Goal: Task Accomplishment & Management: Use online tool/utility

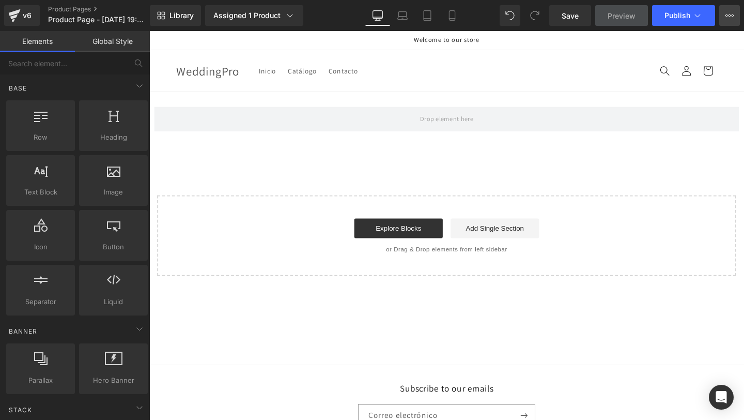
click at [732, 21] on button "Upgrade Plan View Live Page View with current Template Save Template to Library…" at bounding box center [729, 15] width 21 height 21
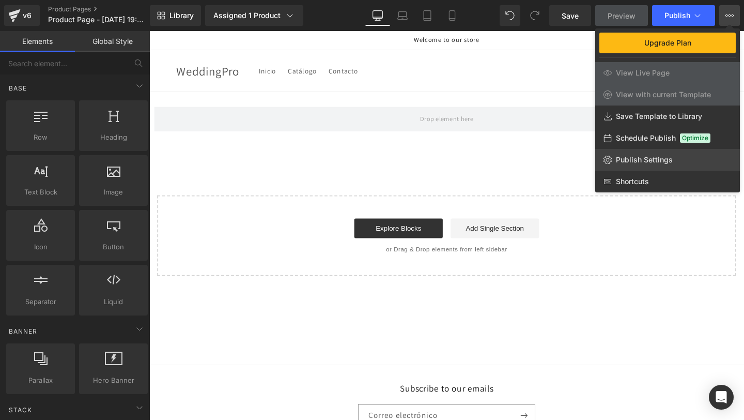
click at [619, 151] on link "Publish Settings" at bounding box center [667, 160] width 145 height 22
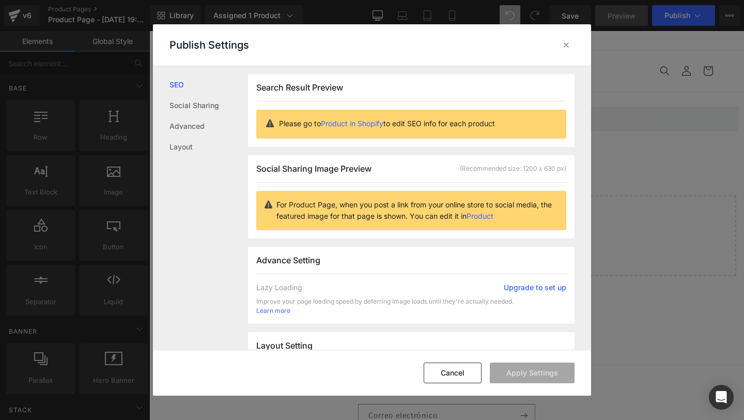
scroll to position [257, 0]
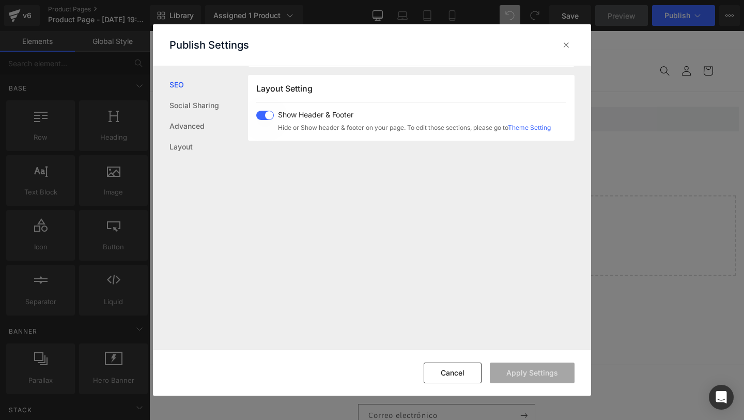
click at [261, 121] on div "Show Header & Footer Hide or Show header & footer on your page. To edit those s…" at bounding box center [403, 122] width 295 height 22
click at [520, 374] on button "Apply Settings" at bounding box center [532, 372] width 85 height 21
click at [563, 45] on icon at bounding box center [566, 45] width 10 height 10
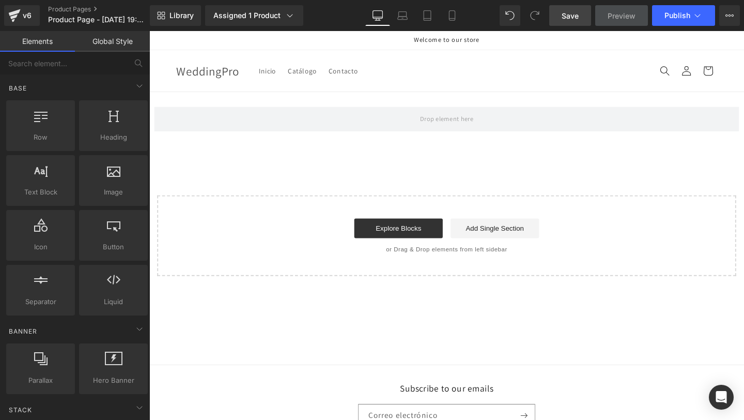
click at [580, 13] on link "Save" at bounding box center [570, 15] width 42 height 21
click at [739, 20] on button "Upgrade Plan View Live Page View with current Template Save Template to Library…" at bounding box center [729, 15] width 21 height 21
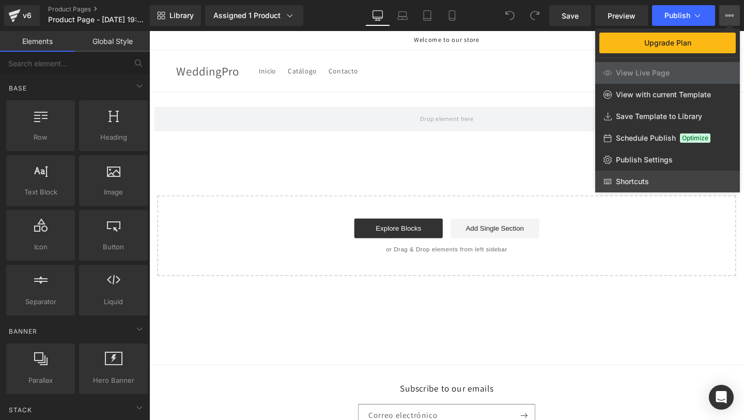
click at [637, 182] on span "Shortcuts" at bounding box center [632, 181] width 33 height 9
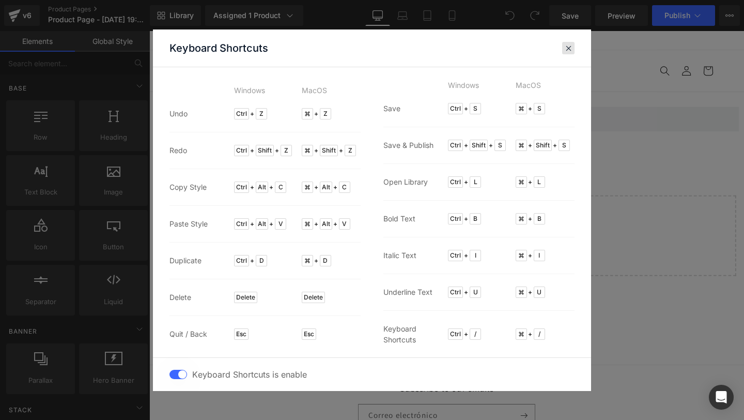
click at [564, 47] on div at bounding box center [568, 48] width 12 height 12
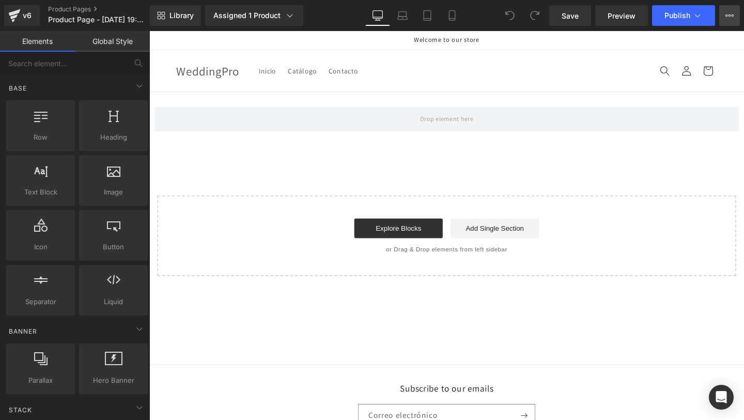
click at [739, 13] on button "Upgrade Plan View Live Page View with current Template Save Template to Library…" at bounding box center [729, 15] width 21 height 21
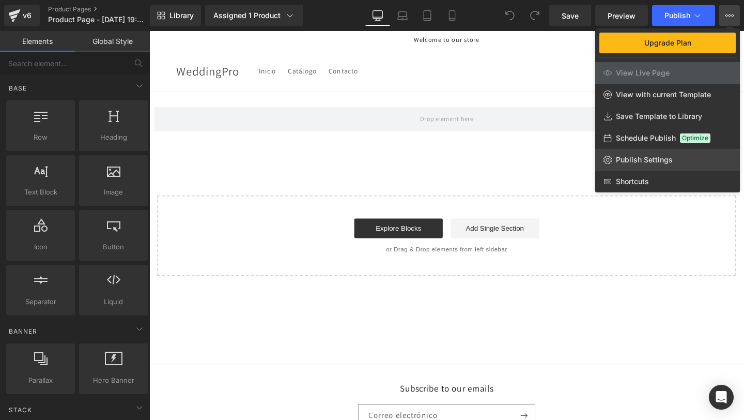
click at [650, 156] on span "Publish Settings" at bounding box center [644, 159] width 57 height 9
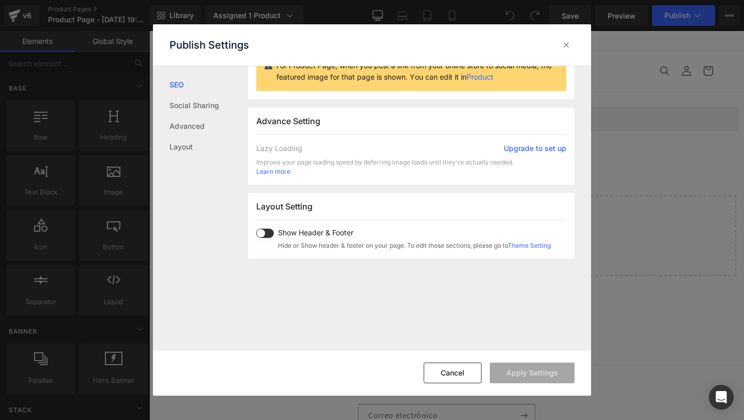
scroll to position [257, 0]
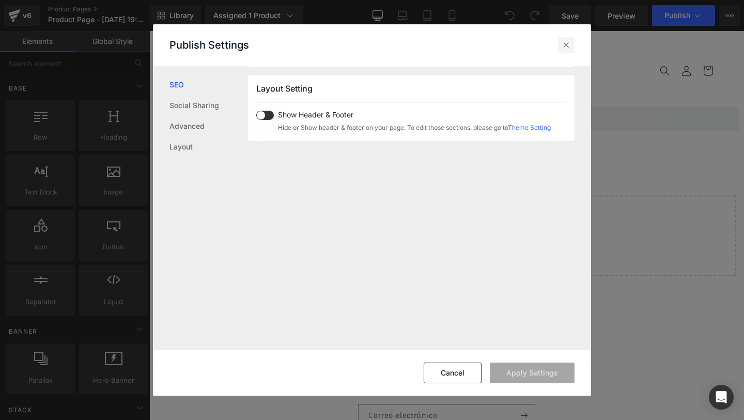
click at [562, 42] on icon at bounding box center [566, 45] width 10 height 10
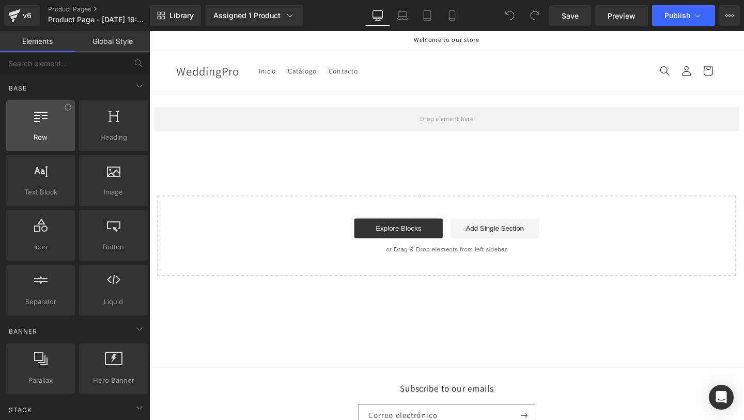
click at [19, 140] on span "Row" at bounding box center [40, 137] width 63 height 11
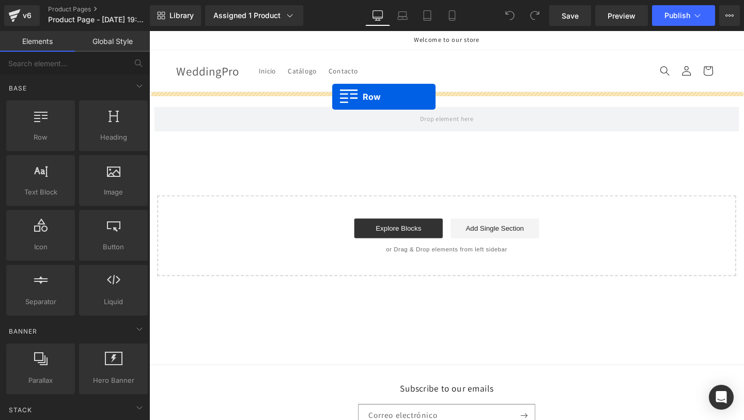
drag, startPoint x: 180, startPoint y: 166, endPoint x: 342, endPoint y: 100, distance: 174.5
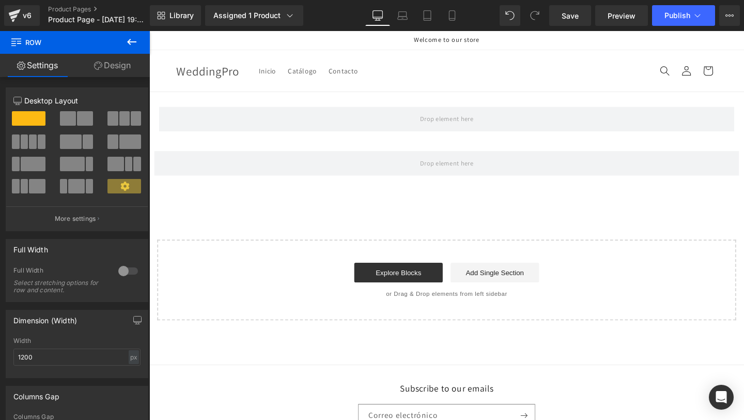
click at [126, 45] on icon at bounding box center [132, 42] width 12 height 12
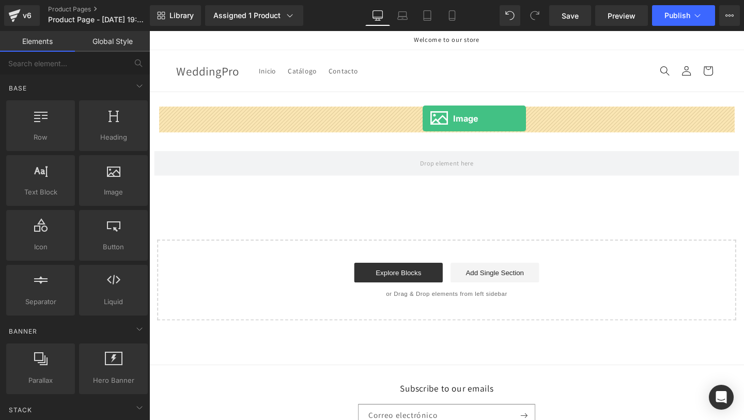
drag, startPoint x: 260, startPoint y: 219, endPoint x: 437, endPoint y: 123, distance: 200.5
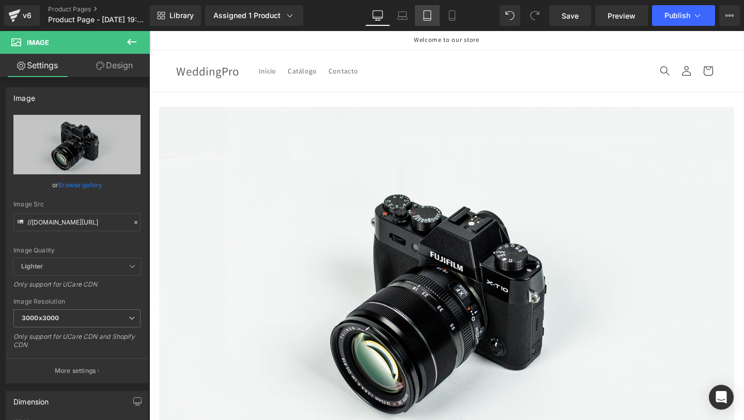
click at [436, 17] on link "Tablet" at bounding box center [427, 15] width 25 height 21
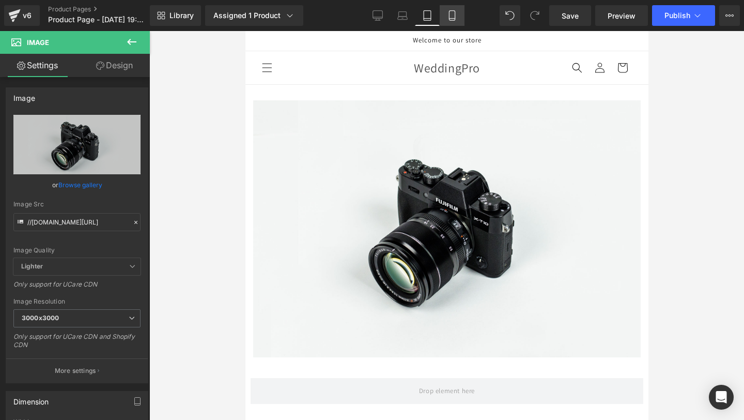
click at [449, 16] on icon at bounding box center [452, 15] width 10 height 10
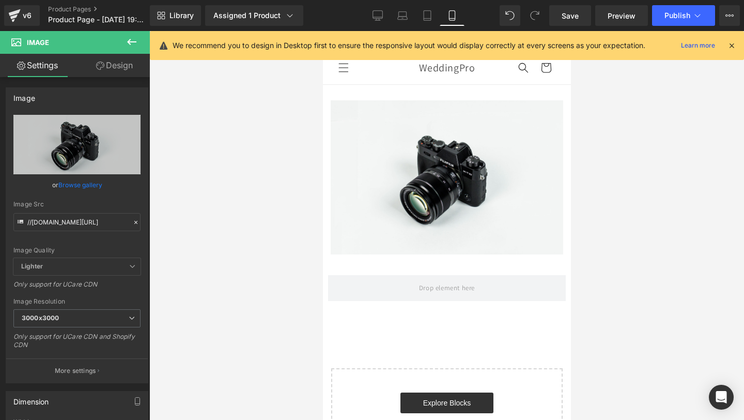
click at [731, 44] on icon at bounding box center [731, 45] width 9 height 9
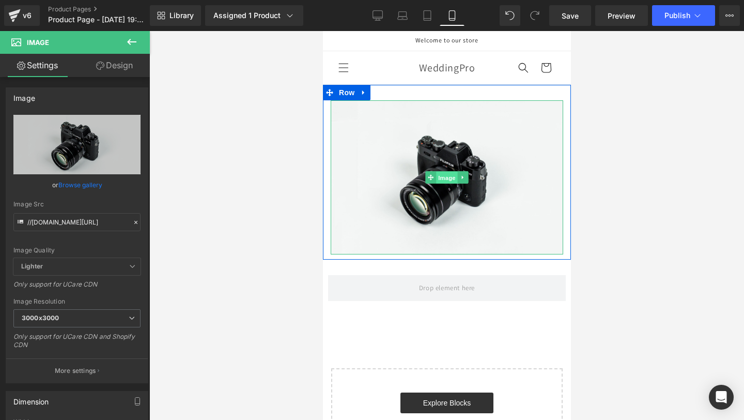
click at [444, 177] on span "Image" at bounding box center [447, 178] width 22 height 12
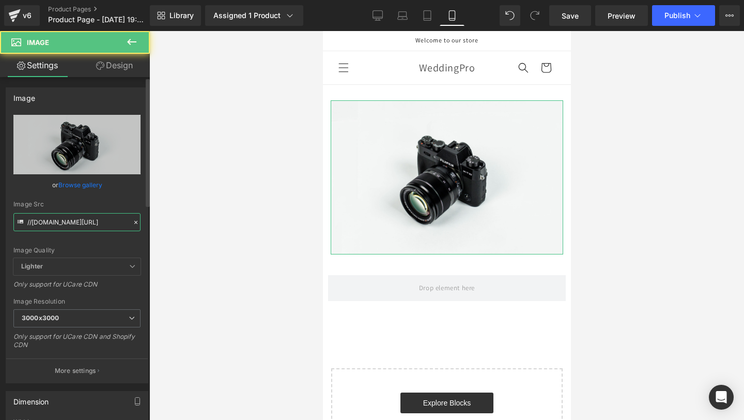
click at [95, 224] on input "//d1um8515vdn9kb.cloudfront.net/images/parallax.jpg" at bounding box center [76, 222] width 127 height 18
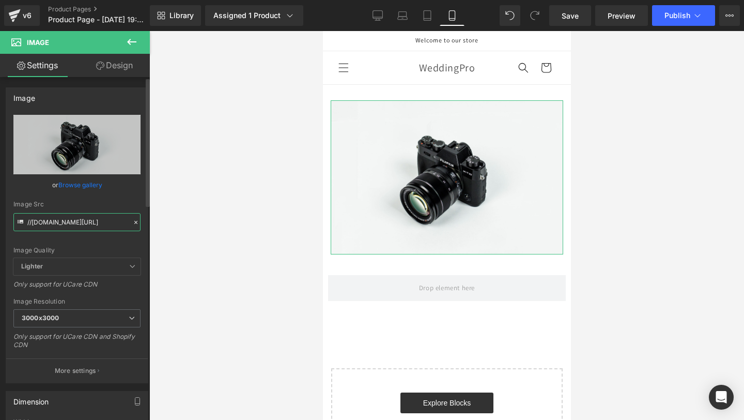
click at [95, 224] on input "//d1um8515vdn9kb.cloudfront.net/images/parallax.jpg" at bounding box center [76, 222] width 127 height 18
paste input "https://i.postimg.cc/nLX7d42x/1.pn"
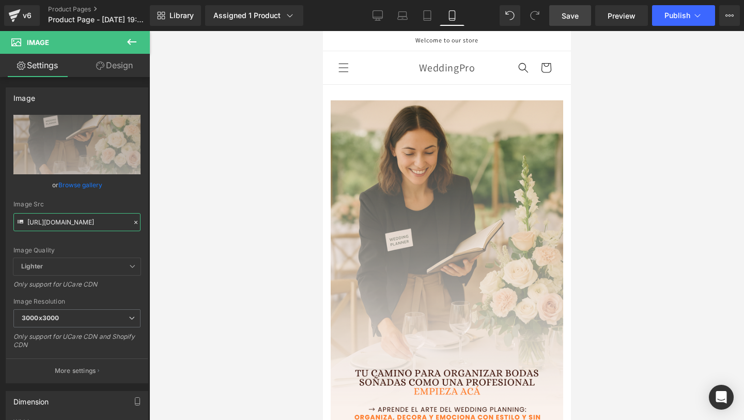
type input "https://i.postimg.cc/nLX7d42x/1.png"
click at [576, 20] on span "Save" at bounding box center [570, 15] width 17 height 11
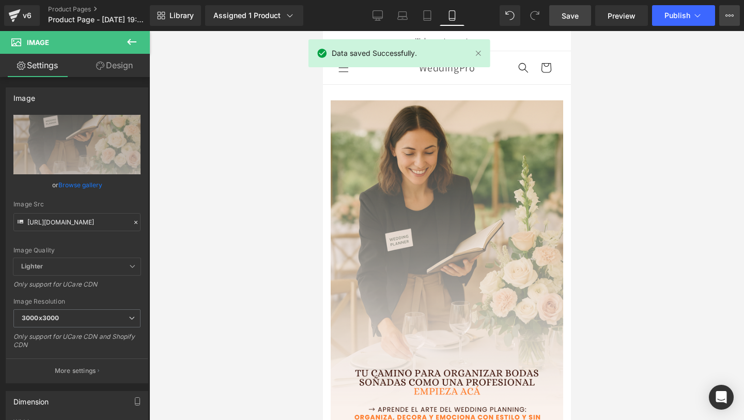
click at [729, 17] on icon at bounding box center [729, 15] width 8 height 8
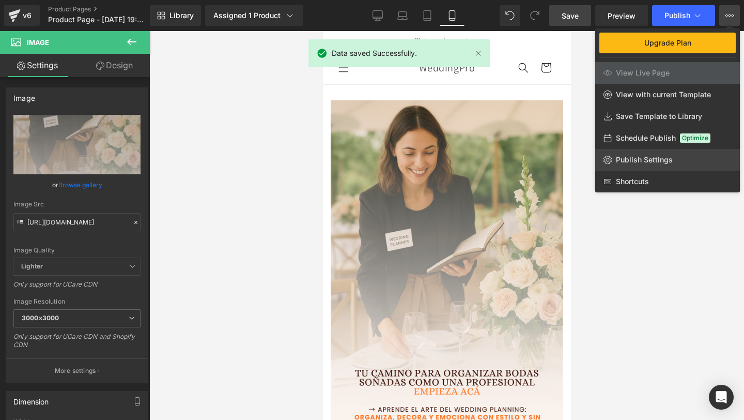
click at [651, 161] on span "Publish Settings" at bounding box center [644, 159] width 57 height 9
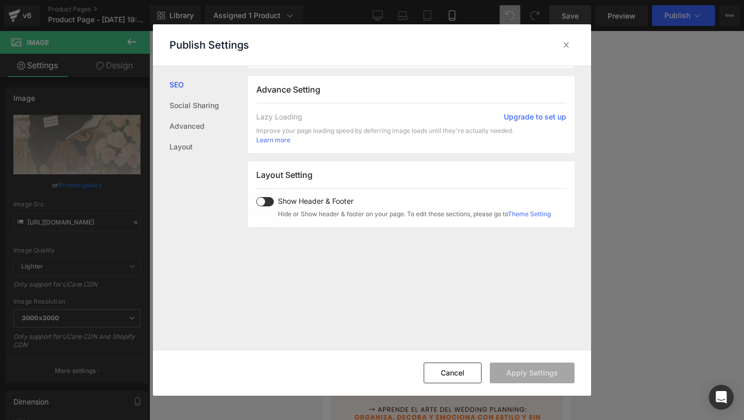
scroll to position [257, 0]
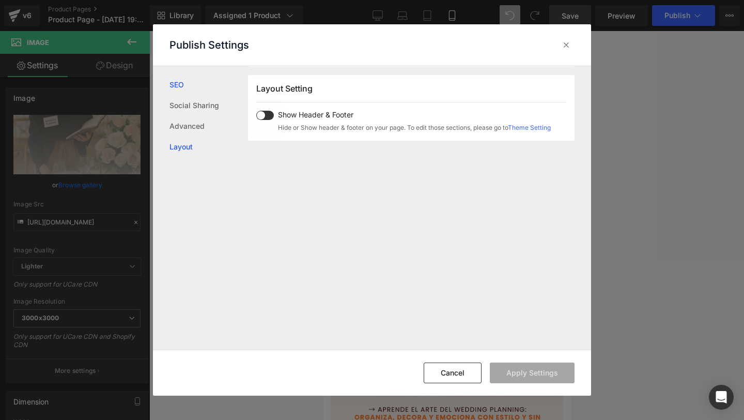
click at [197, 154] on link "Layout" at bounding box center [208, 146] width 79 height 21
click at [199, 150] on link "Layout" at bounding box center [208, 146] width 79 height 21
click at [196, 147] on link "Layout" at bounding box center [208, 146] width 79 height 21
click at [186, 148] on link "Layout" at bounding box center [208, 146] width 79 height 21
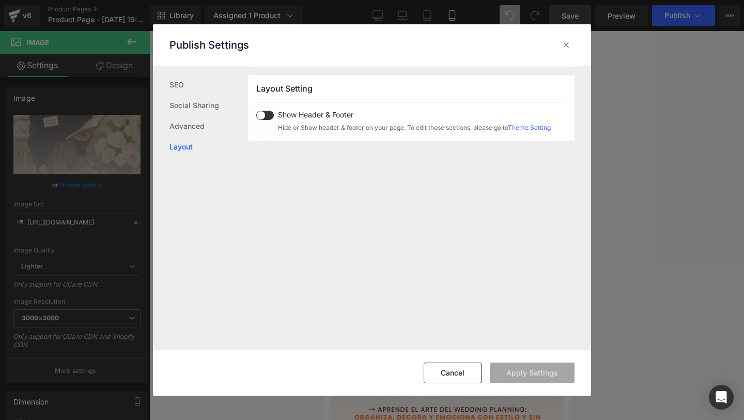
click at [267, 118] on span at bounding box center [265, 115] width 18 height 9
click at [267, 117] on span at bounding box center [265, 115] width 18 height 9
click at [570, 44] on icon at bounding box center [566, 45] width 10 height 10
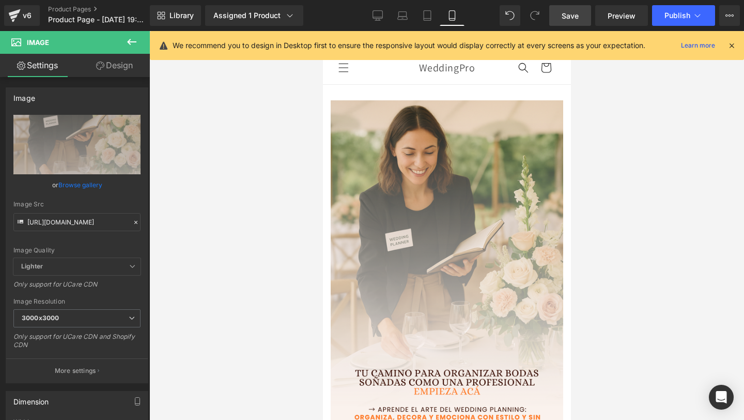
click at [571, 18] on span "Save" at bounding box center [570, 15] width 17 height 11
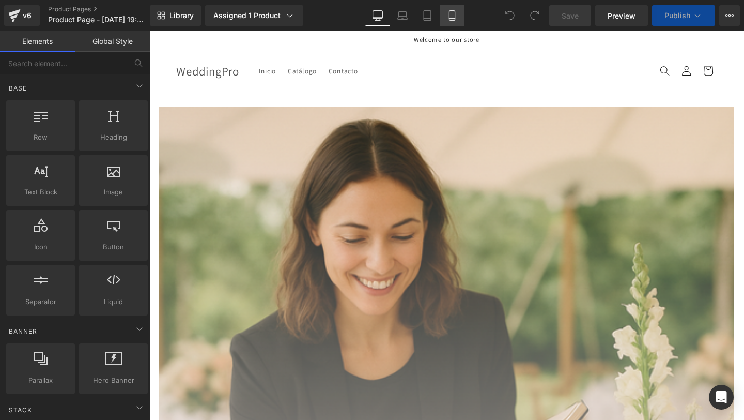
click at [450, 21] on link "Mobile" at bounding box center [452, 15] width 25 height 21
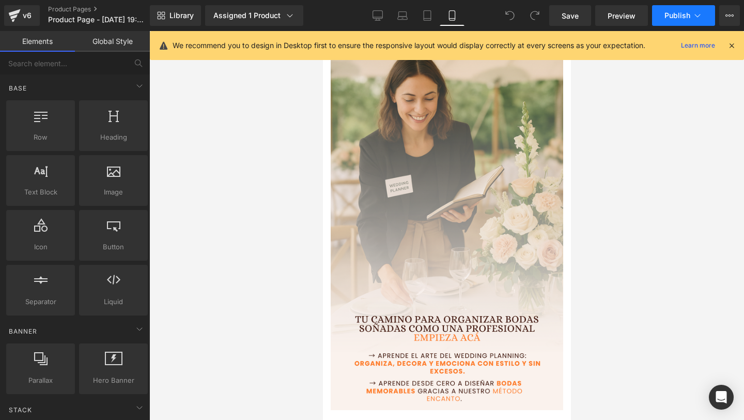
click at [670, 21] on button "Publish" at bounding box center [683, 15] width 63 height 21
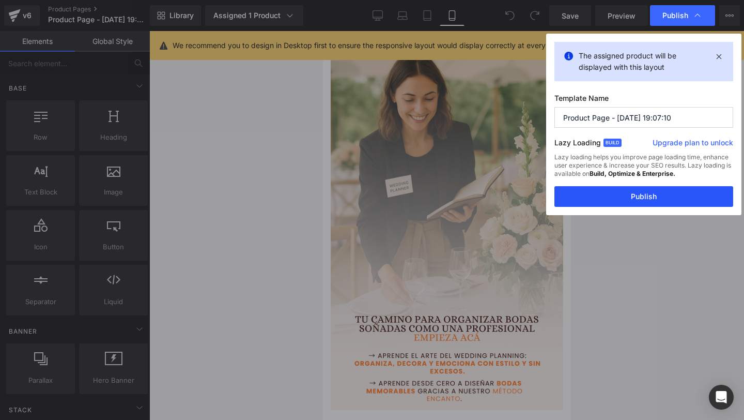
click at [604, 202] on button "Publish" at bounding box center [643, 196] width 179 height 21
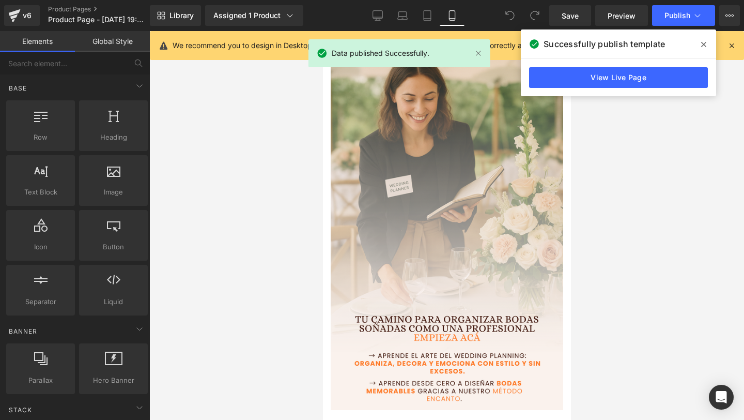
click at [706, 47] on span at bounding box center [704, 44] width 17 height 17
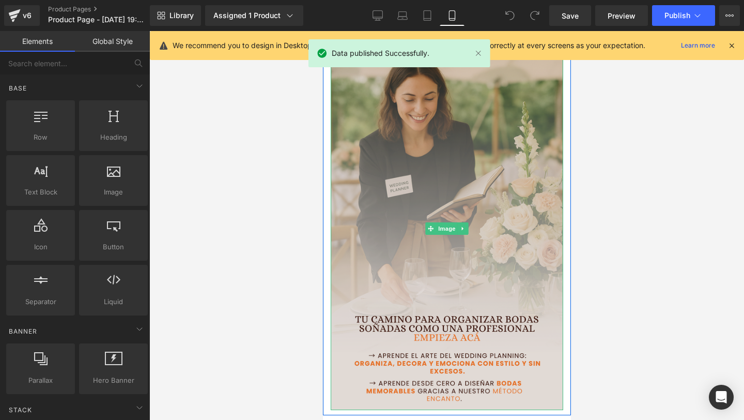
scroll to position [0, 0]
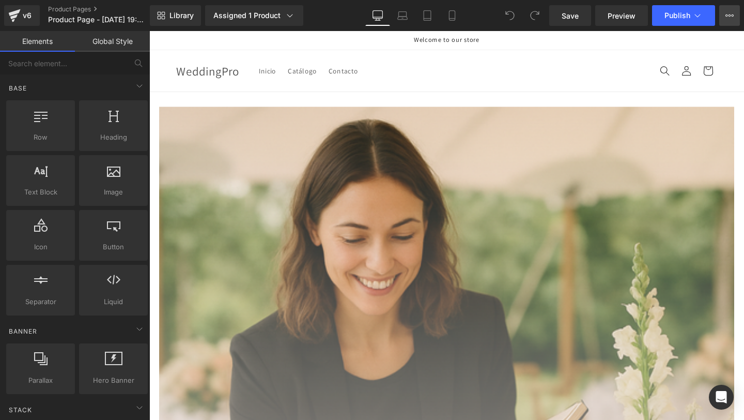
drag, startPoint x: 603, startPoint y: 0, endPoint x: 723, endPoint y: 24, distance: 122.7
click at [723, 24] on div "Library Assigned 1 Product Product Preview Pack Profesional Wedding Planner: Cu…" at bounding box center [447, 15] width 594 height 31
click at [722, 22] on button "Upgrade Plan View Live Page View with current Template Save Template to Library…" at bounding box center [729, 15] width 21 height 21
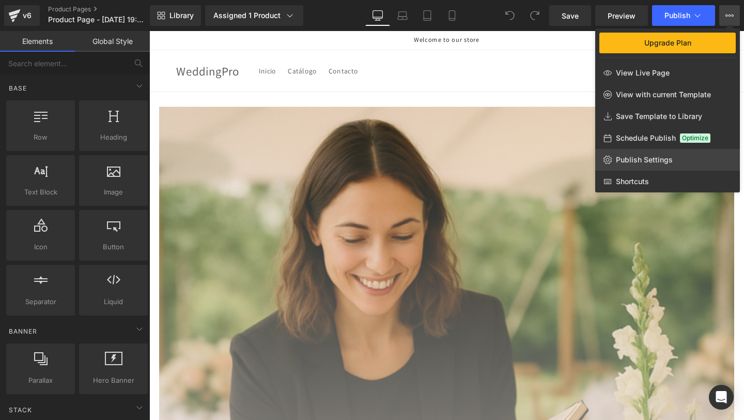
click at [630, 161] on span "Publish Settings" at bounding box center [644, 159] width 57 height 9
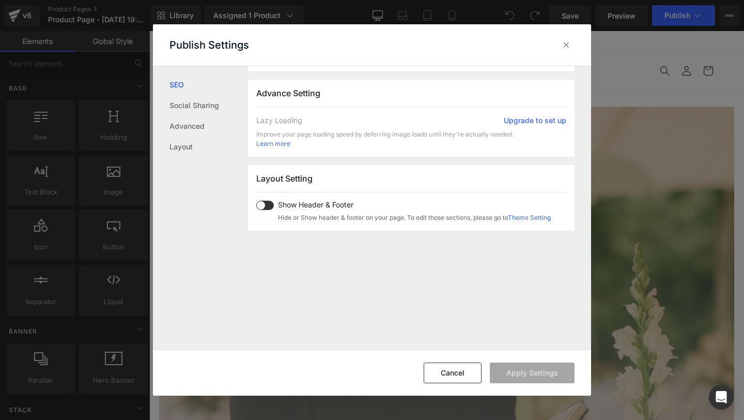
scroll to position [257, 0]
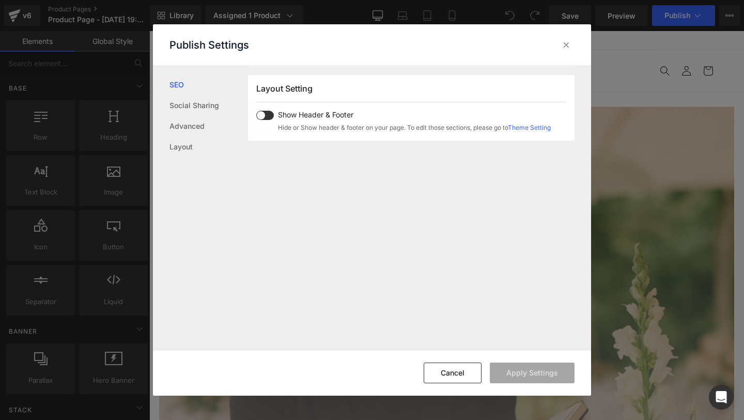
click at [270, 117] on span at bounding box center [265, 115] width 18 height 9
click at [544, 381] on div "Cancel Apply Settings" at bounding box center [372, 372] width 438 height 46
click at [544, 381] on button "Apply Settings" at bounding box center [532, 372] width 85 height 21
click at [569, 50] on div at bounding box center [566, 45] width 17 height 17
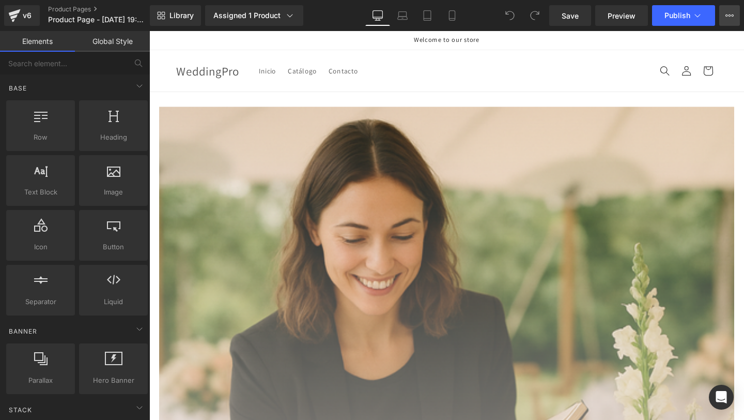
click at [732, 16] on icon at bounding box center [733, 15] width 3 height 2
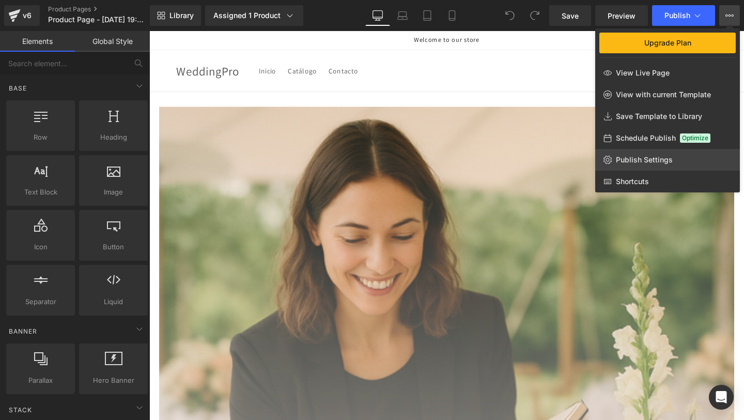
click at [634, 166] on link "Publish Settings" at bounding box center [667, 160] width 145 height 22
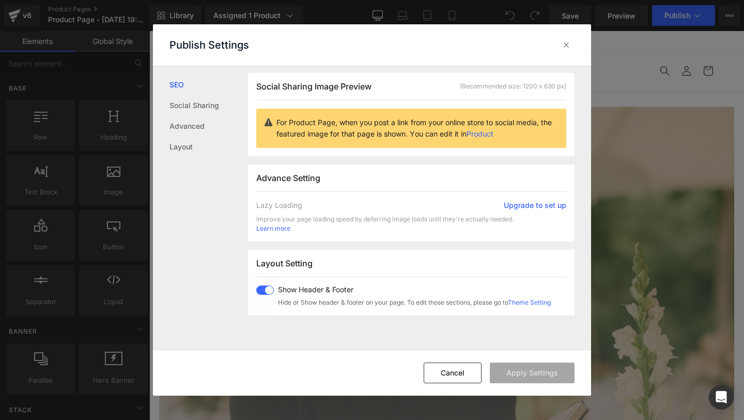
scroll to position [86, 0]
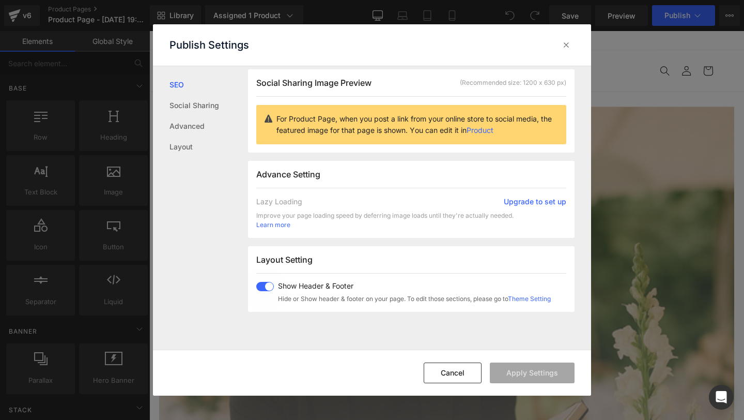
click at [259, 282] on span at bounding box center [265, 286] width 18 height 9
click at [542, 378] on button "Apply Settings" at bounding box center [532, 372] width 85 height 21
click at [533, 299] on link "Theme Setting" at bounding box center [529, 299] width 43 height 8
click at [561, 42] on icon at bounding box center [566, 45] width 10 height 10
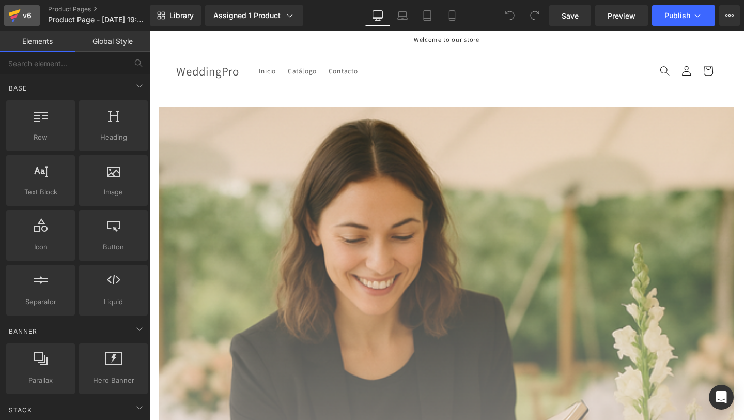
click at [7, 17] on link "v6" at bounding box center [22, 15] width 36 height 21
click at [449, 20] on icon at bounding box center [452, 15] width 10 height 10
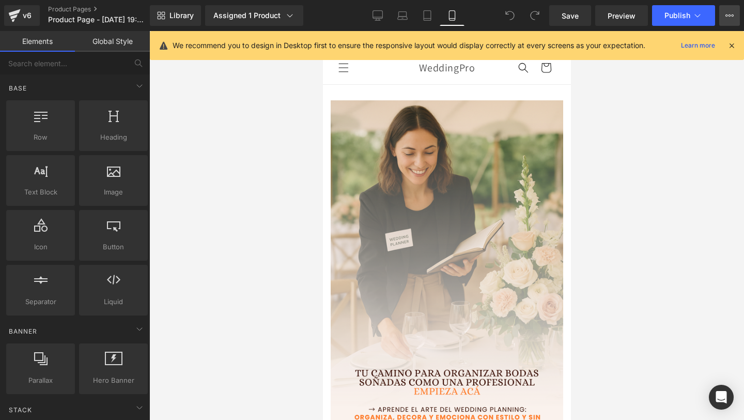
click at [723, 11] on button "Upgrade Plan View Live Page View with current Template Save Template to Library…" at bounding box center [729, 15] width 21 height 21
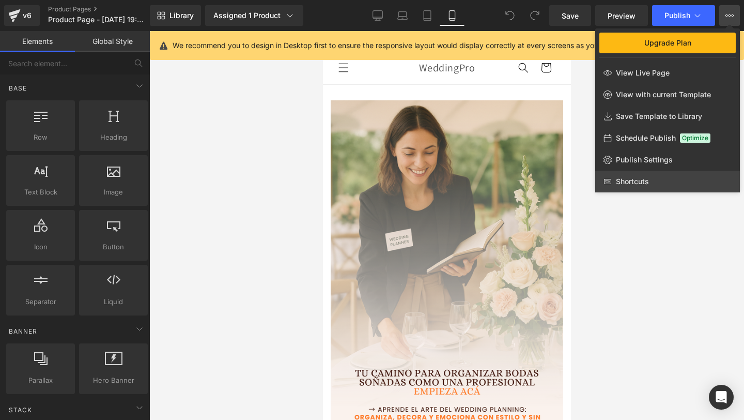
click at [626, 181] on span "Shortcuts" at bounding box center [632, 181] width 33 height 9
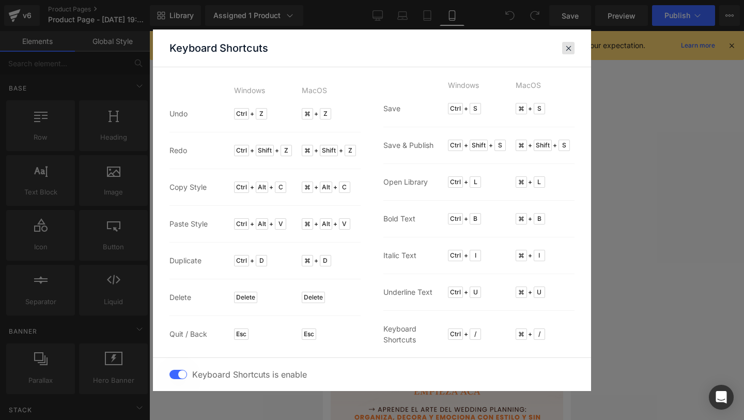
click at [565, 48] on span at bounding box center [569, 48] width 8 height 8
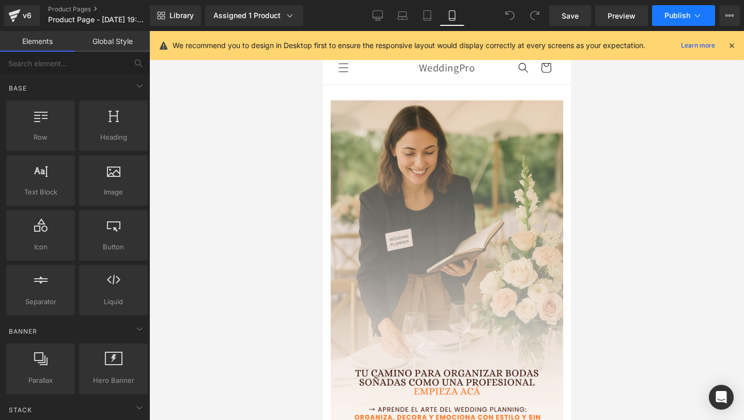
click at [683, 17] on span "Publish" at bounding box center [678, 15] width 26 height 8
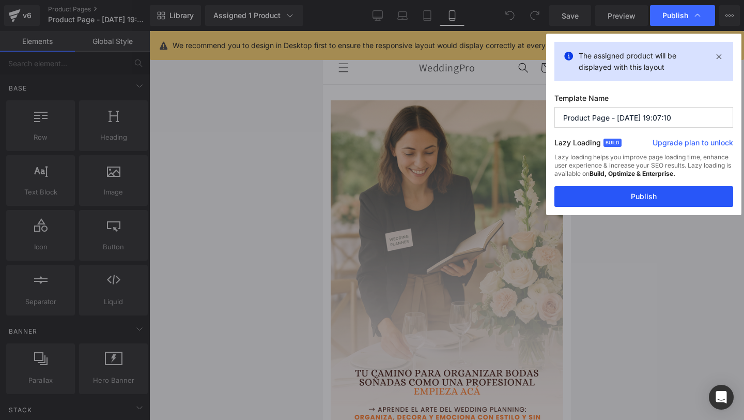
click at [604, 205] on button "Publish" at bounding box center [643, 196] width 179 height 21
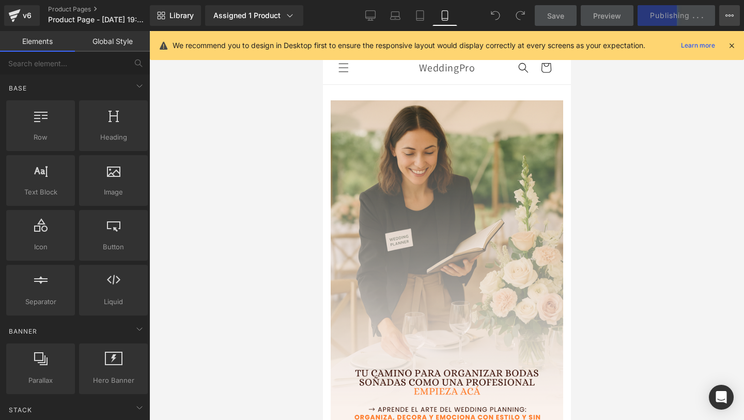
click at [733, 13] on icon at bounding box center [729, 15] width 8 height 8
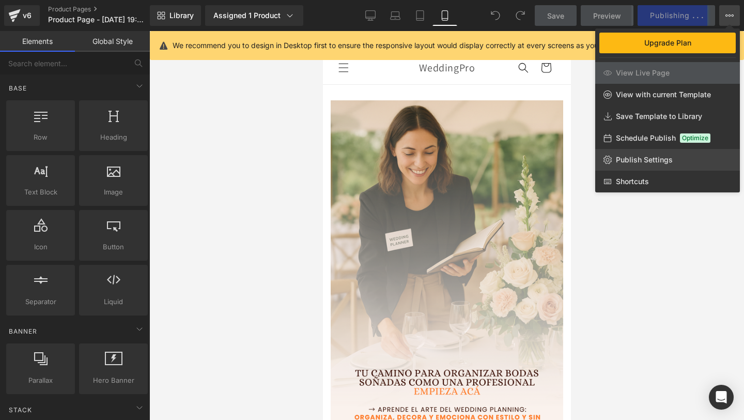
click at [646, 158] on span "Publish Settings" at bounding box center [644, 159] width 57 height 9
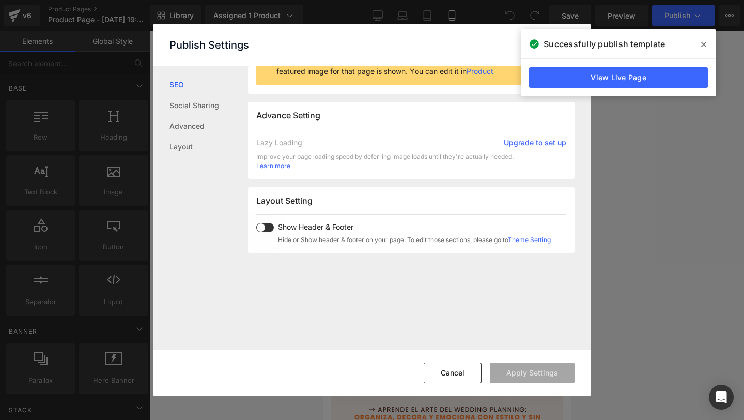
scroll to position [257, 0]
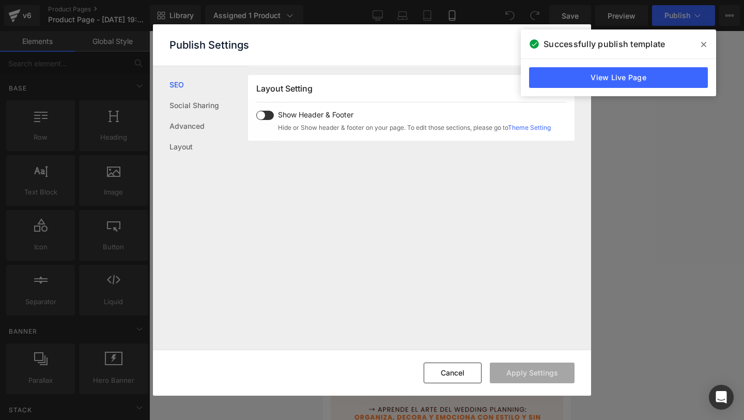
click at [707, 44] on span at bounding box center [704, 44] width 17 height 17
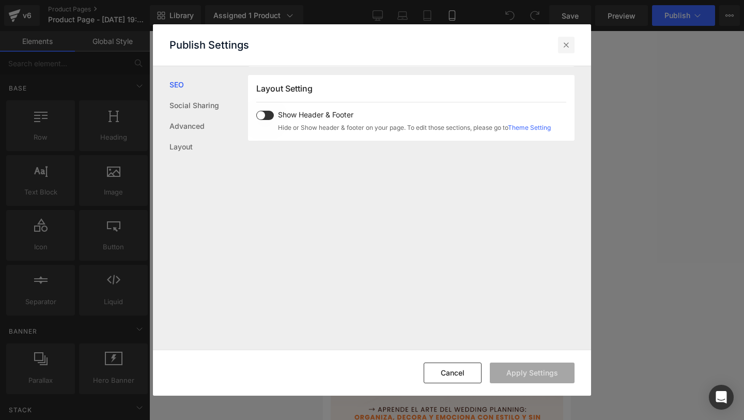
click at [567, 46] on icon at bounding box center [566, 45] width 10 height 10
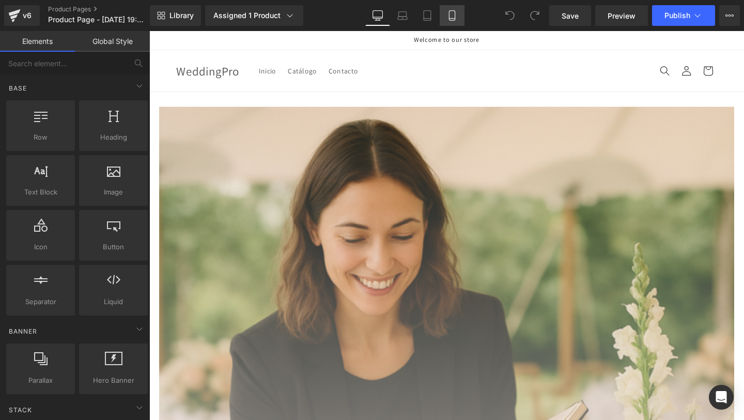
click at [452, 17] on icon at bounding box center [452, 15] width 10 height 10
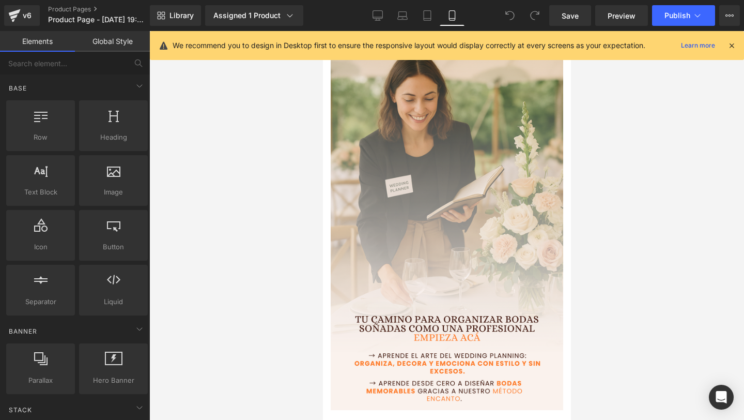
click at [734, 45] on icon at bounding box center [731, 45] width 9 height 9
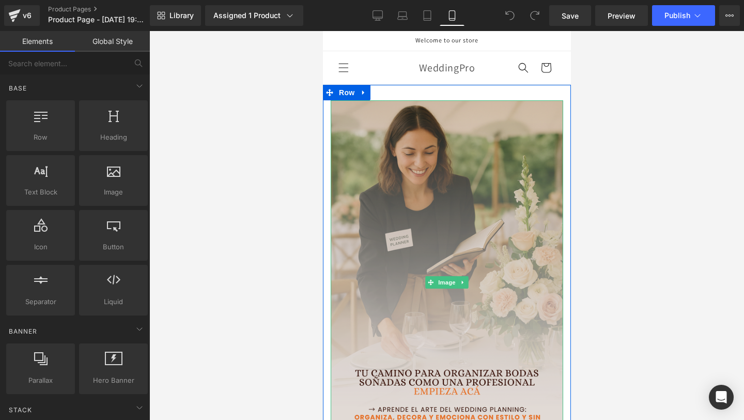
scroll to position [17, 0]
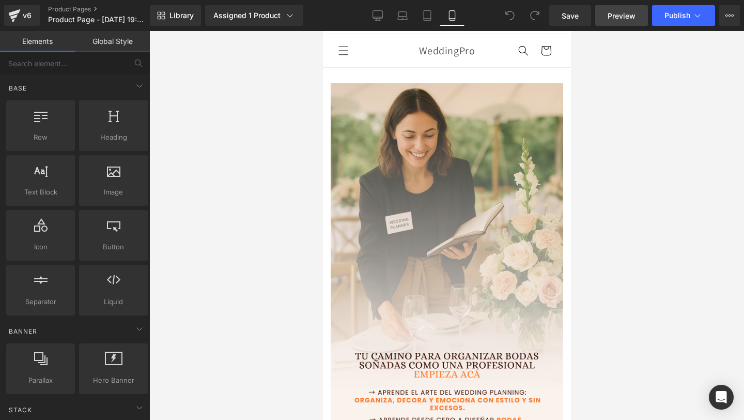
click at [609, 18] on span "Preview" at bounding box center [622, 15] width 28 height 11
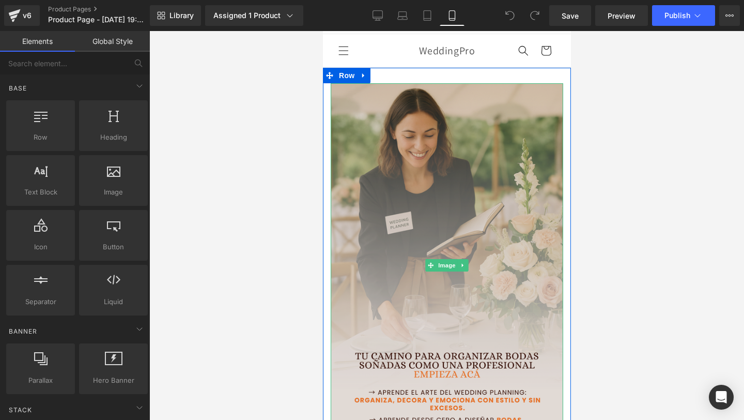
scroll to position [38, 0]
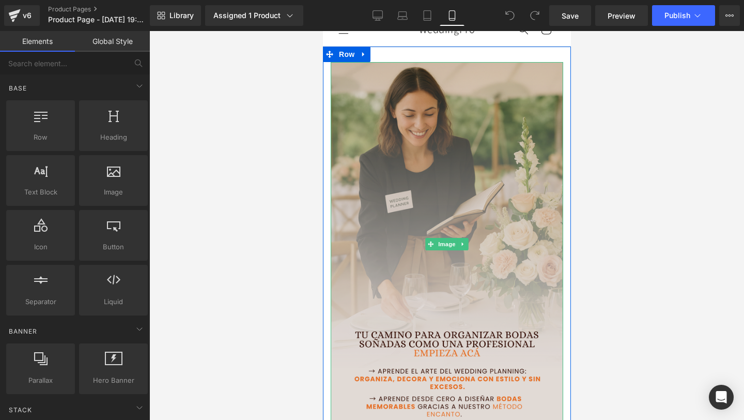
click at [455, 190] on img at bounding box center [446, 243] width 233 height 363
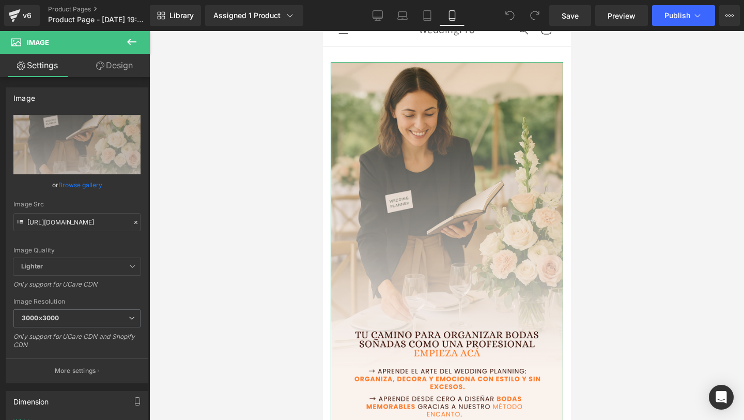
click at [101, 64] on icon at bounding box center [100, 65] width 8 height 8
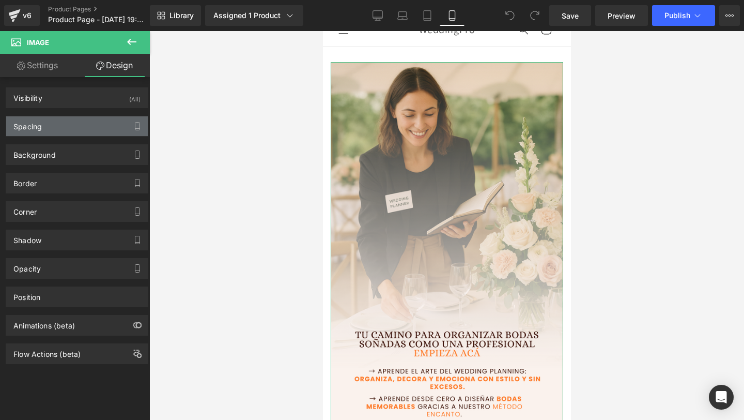
click at [91, 127] on div "Spacing" at bounding box center [77, 126] width 142 height 20
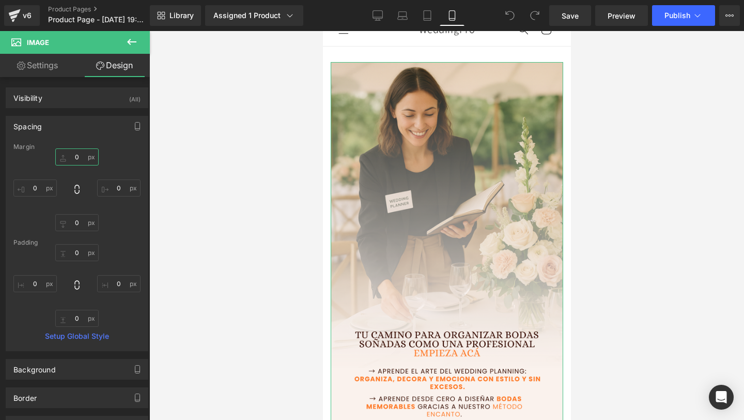
click at [78, 158] on input "0" at bounding box center [76, 156] width 43 height 17
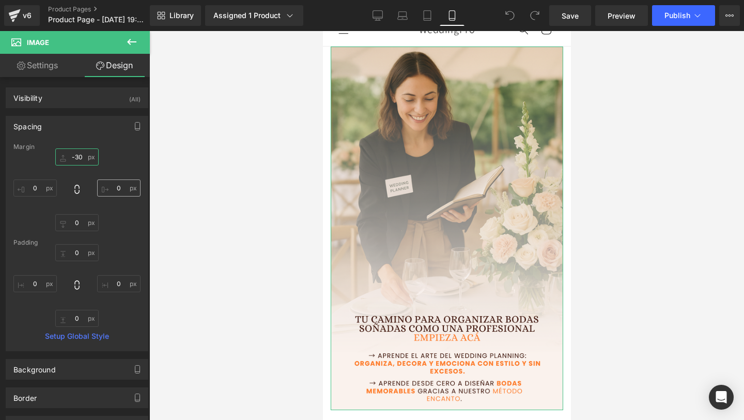
type input "-30"
click at [119, 193] on input "0" at bounding box center [118, 187] width 43 height 17
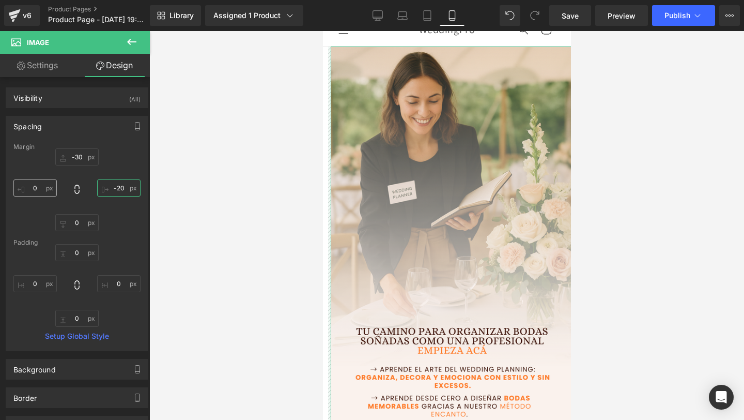
type input "-20"
click at [39, 190] on input "0" at bounding box center [34, 187] width 43 height 17
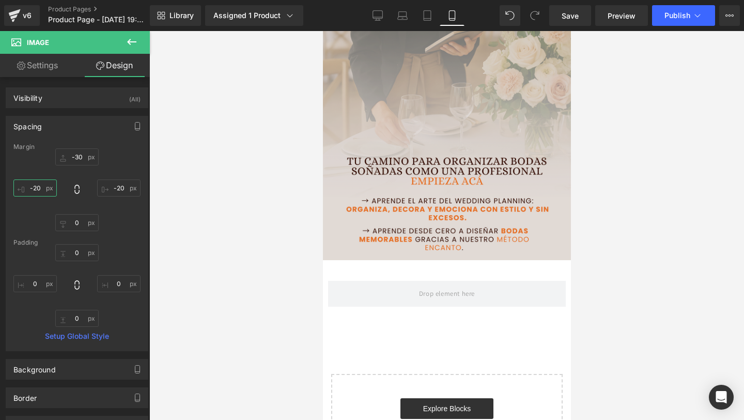
scroll to position [229, 0]
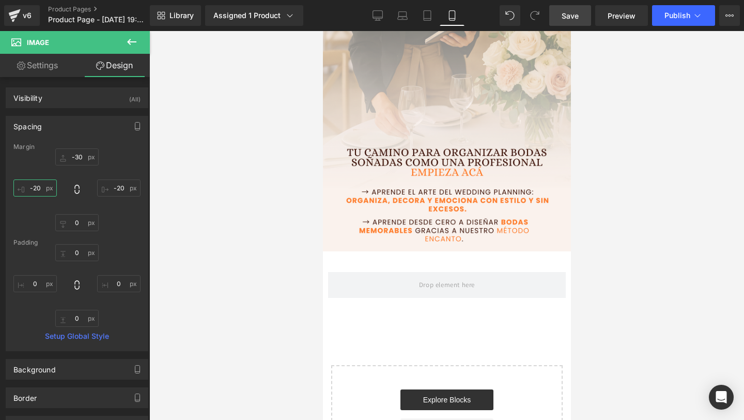
type input "-20"
click at [580, 8] on link "Save" at bounding box center [570, 15] width 42 height 21
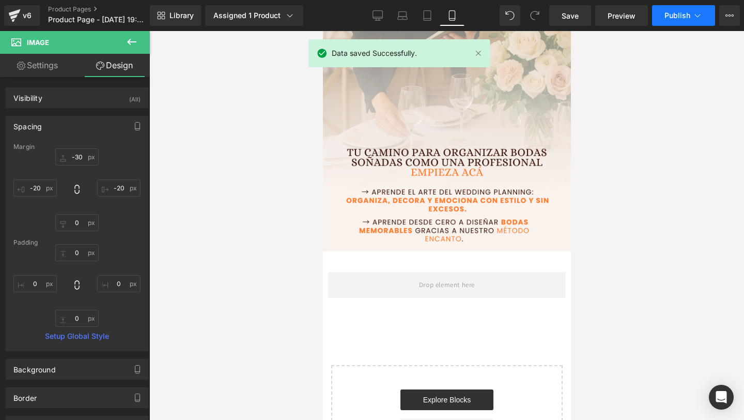
click at [671, 21] on button "Publish" at bounding box center [683, 15] width 63 height 21
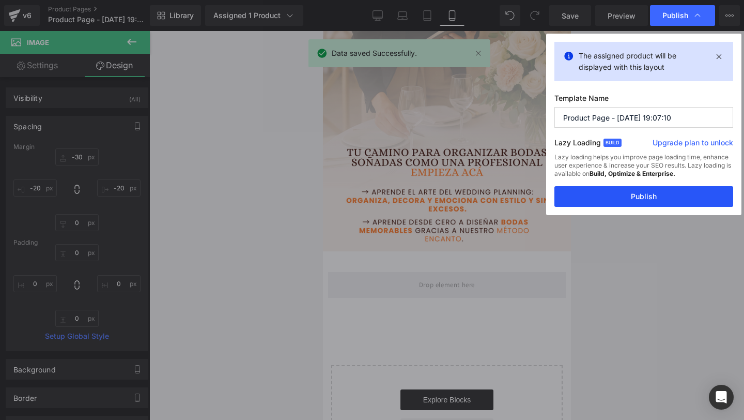
click at [599, 195] on button "Publish" at bounding box center [643, 196] width 179 height 21
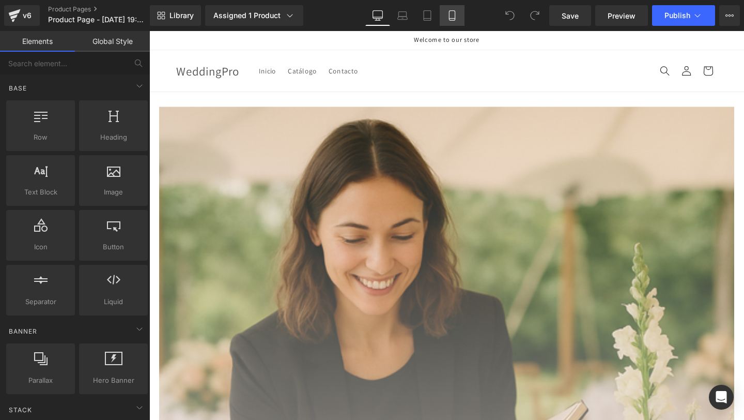
click at [445, 13] on link "Mobile" at bounding box center [452, 15] width 25 height 21
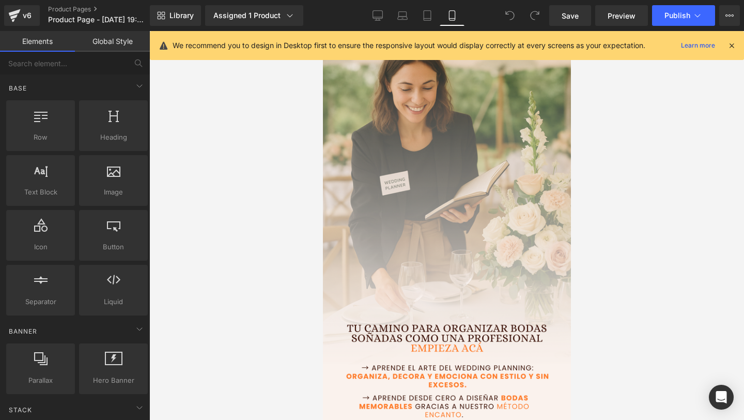
click at [741, 45] on div "We recommend you to design in Desktop first to ensure the responsive layout wou…" at bounding box center [447, 45] width 594 height 29
click at [735, 45] on icon at bounding box center [731, 45] width 9 height 9
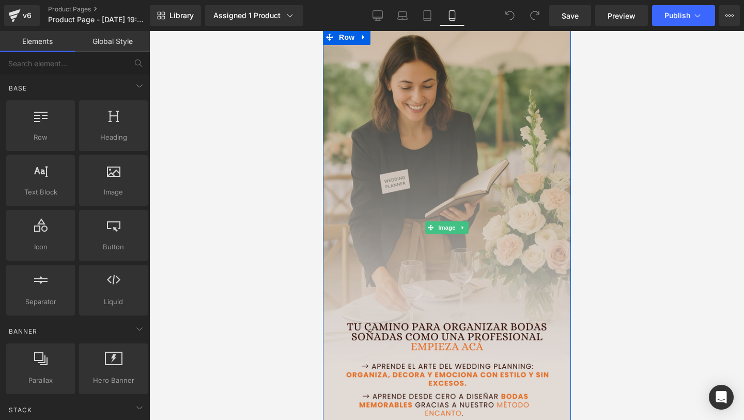
scroll to position [52, 0]
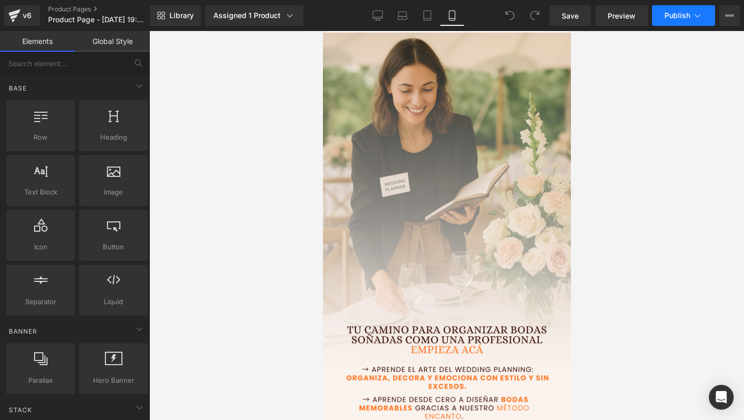
click at [674, 11] on span "Publish" at bounding box center [678, 15] width 26 height 8
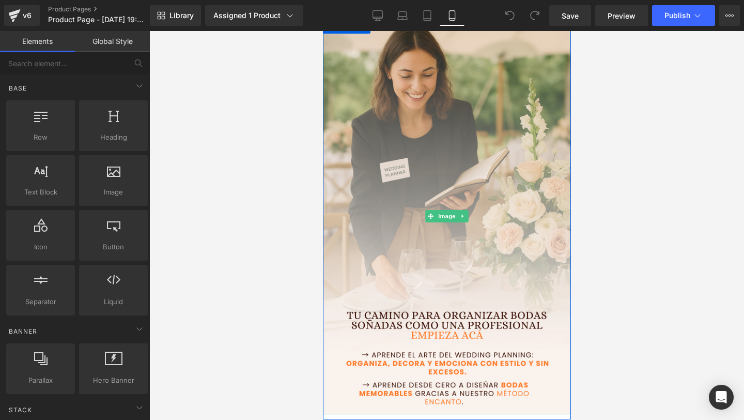
scroll to position [0, 0]
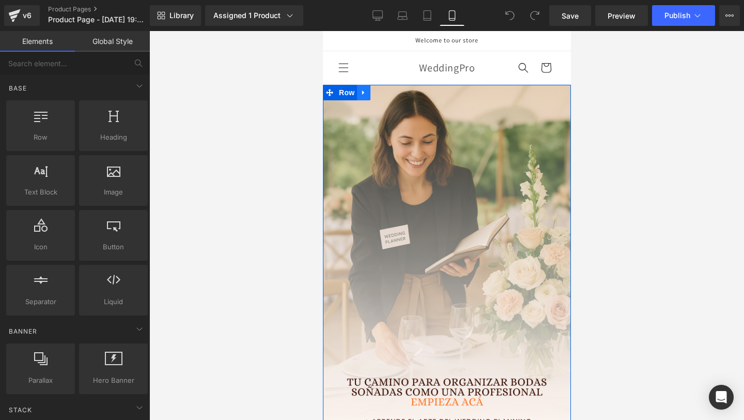
click at [366, 99] on link at bounding box center [363, 93] width 13 height 16
click at [380, 94] on icon at bounding box center [376, 92] width 7 height 7
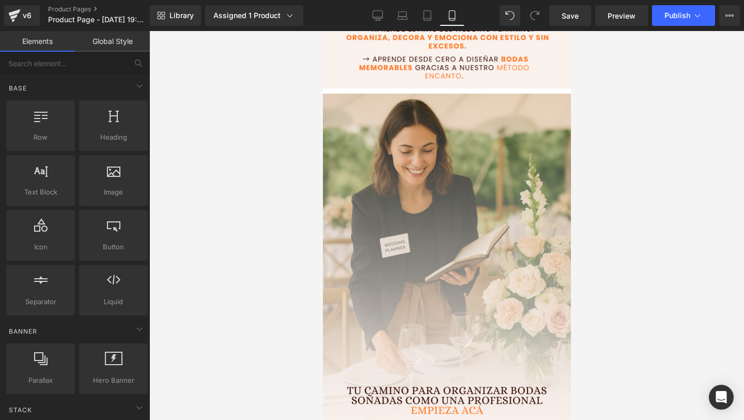
scroll to position [413, 0]
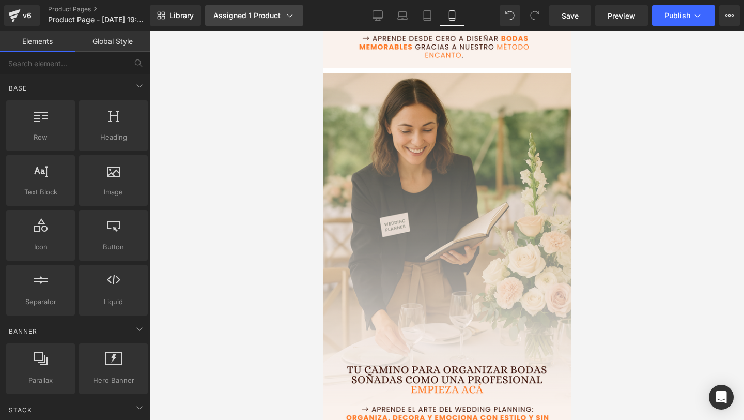
click at [253, 11] on div "Assigned 1 Product" at bounding box center [254, 15] width 82 height 10
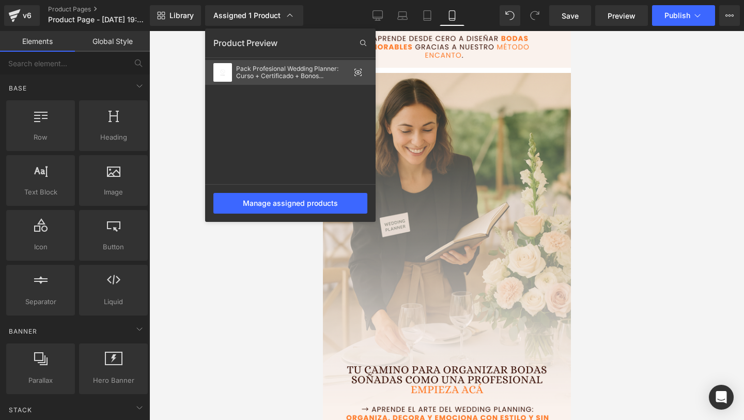
click at [256, 79] on div "Pack Profesional Wedding Planner: Curso + Certificado + Bonos exclusivos" at bounding box center [293, 72] width 114 height 14
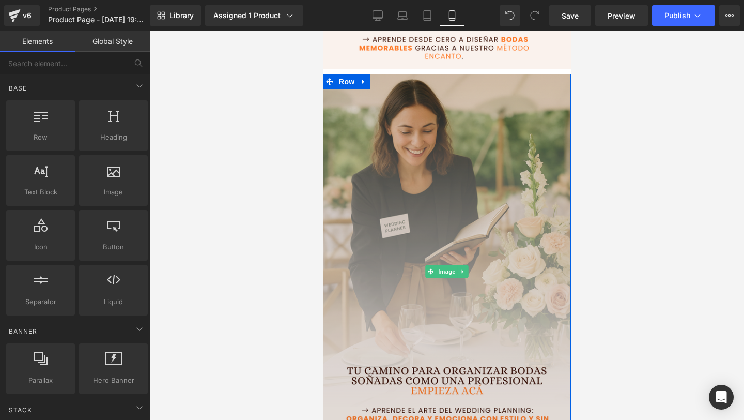
scroll to position [411, 0]
click at [505, 160] on img at bounding box center [446, 272] width 253 height 396
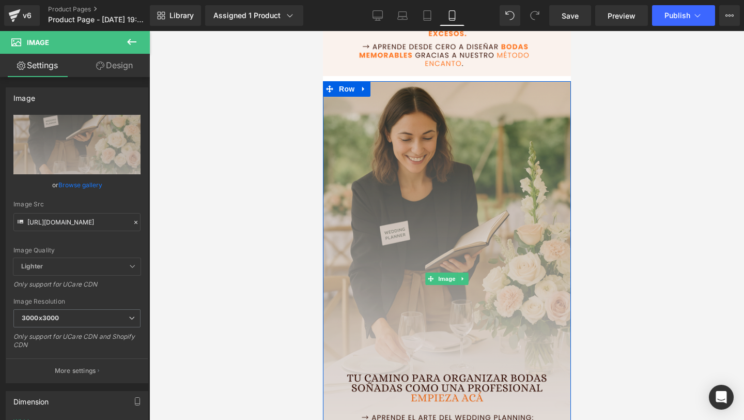
scroll to position [404, 0]
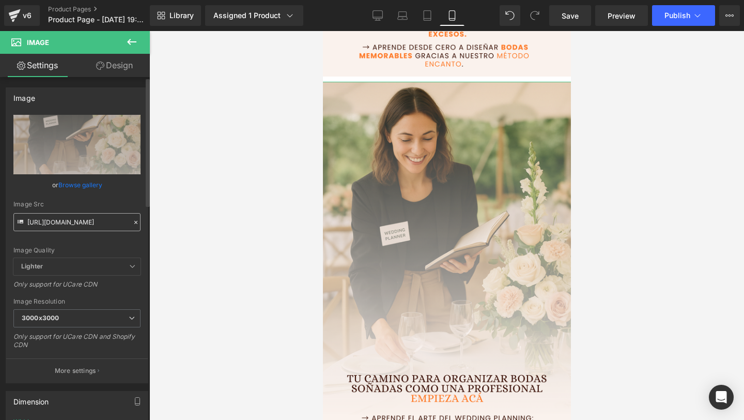
click at [88, 214] on input "https://i.postimg.cc/nLX7d42x/1.png" at bounding box center [76, 222] width 127 height 18
click at [80, 225] on input "https://i.postimg.cc/nLX7d42x/1.png" at bounding box center [76, 222] width 127 height 18
paste input "Qd41k4pS/2"
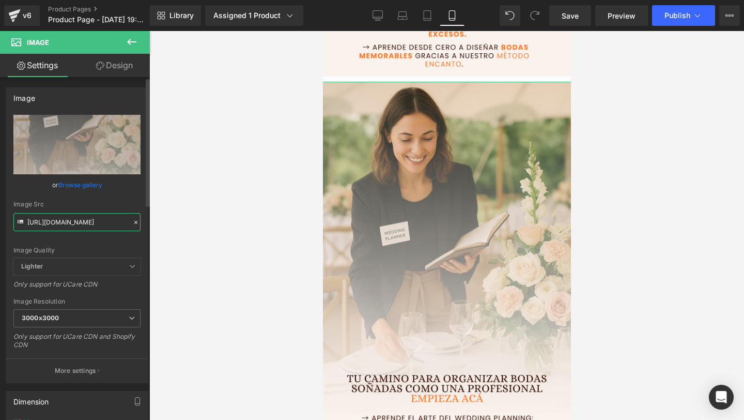
scroll to position [0, 12]
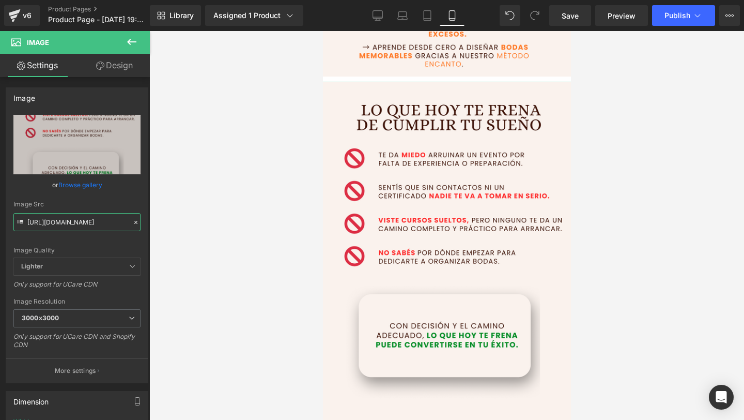
type input "https://i.postimg.cc/Qd41k4pS/2.png"
click at [103, 63] on link "Design" at bounding box center [114, 65] width 75 height 23
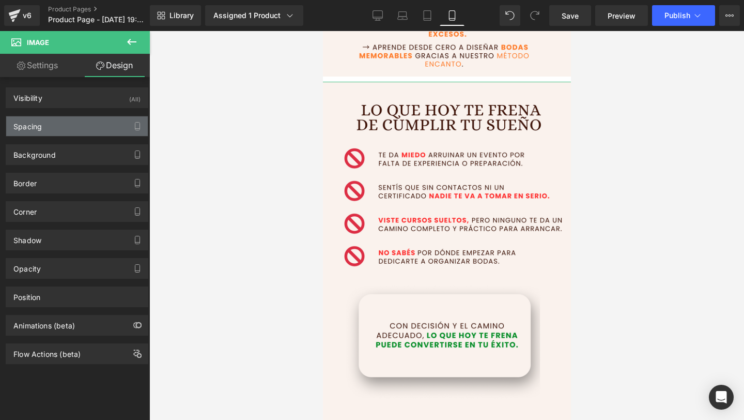
click at [67, 131] on div "Spacing" at bounding box center [77, 126] width 142 height 20
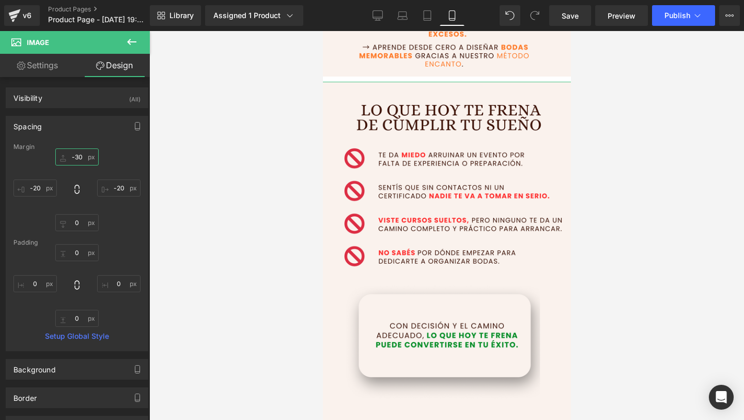
click at [78, 154] on input "-30" at bounding box center [76, 156] width 43 height 17
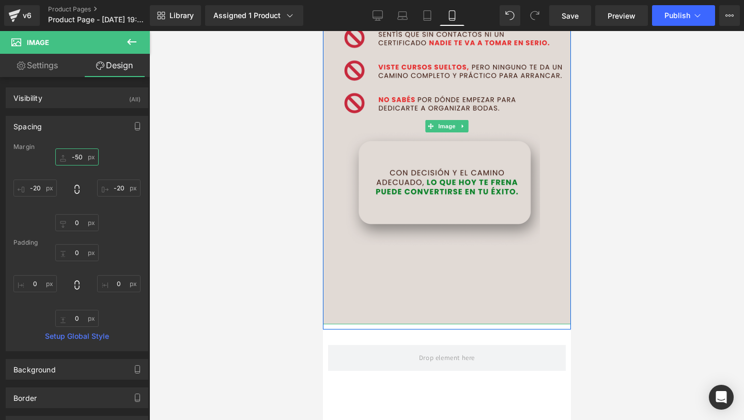
scroll to position [398, 0]
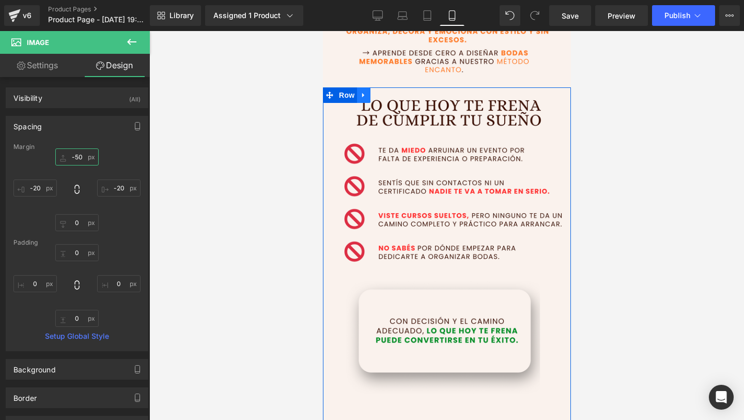
type input "-50"
click at [369, 97] on link at bounding box center [363, 95] width 13 height 16
click at [381, 97] on link at bounding box center [376, 95] width 13 height 16
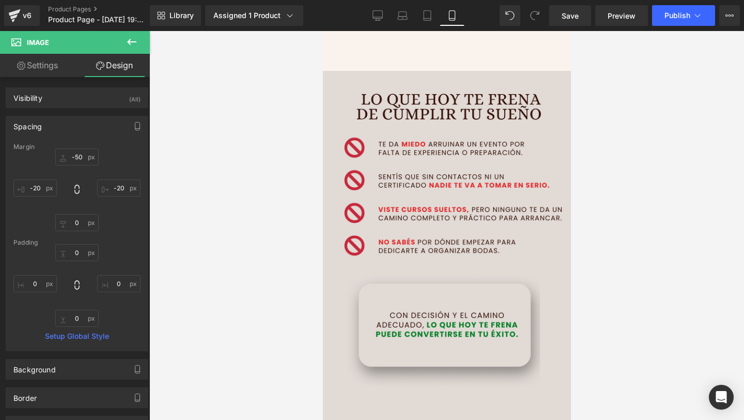
scroll to position [804, 0]
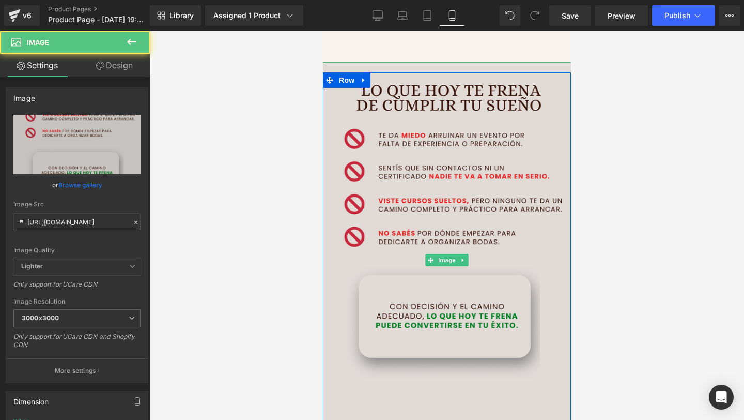
click at [389, 143] on img at bounding box center [446, 260] width 253 height 396
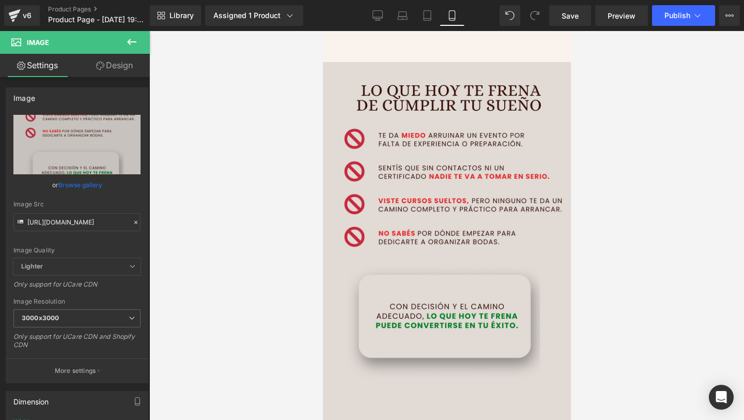
click at [397, 218] on img at bounding box center [446, 260] width 253 height 396
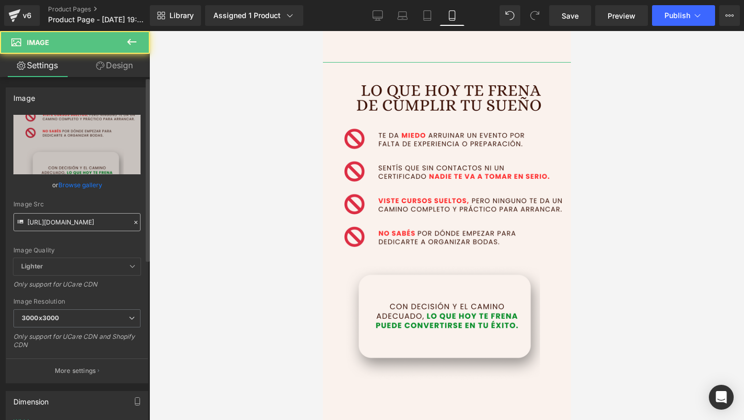
drag, startPoint x: 43, startPoint y: 210, endPoint x: 45, endPoint y: 225, distance: 15.1
click at [43, 212] on div "Image Src https://i.postimg.cc/Qd41k4pS/2.png" at bounding box center [76, 215] width 127 height 30
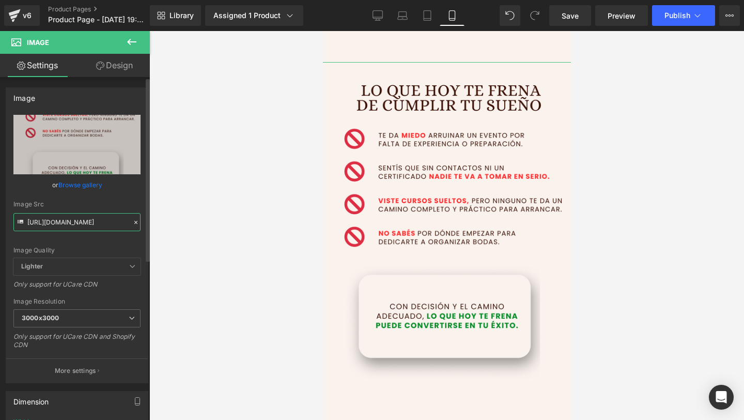
click at [45, 225] on input "https://i.postimg.cc/Qd41k4pS/2.png" at bounding box center [76, 222] width 127 height 18
paste input "Fsxj1szM/3"
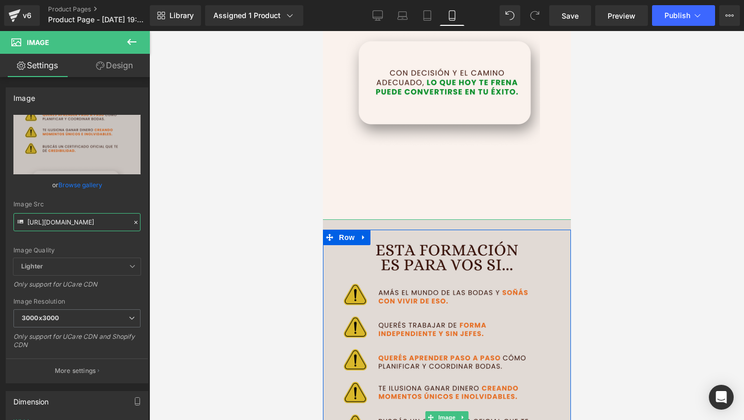
scroll to position [644, 0]
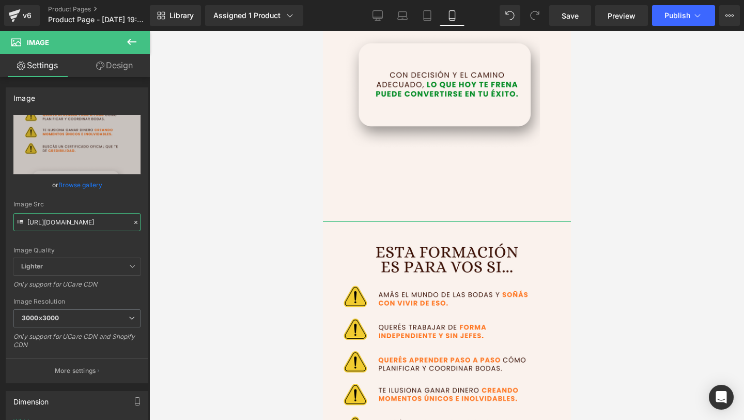
type input "https://i.postimg.cc/Fsxj1szM/3.png"
click at [94, 66] on link "Design" at bounding box center [114, 65] width 75 height 23
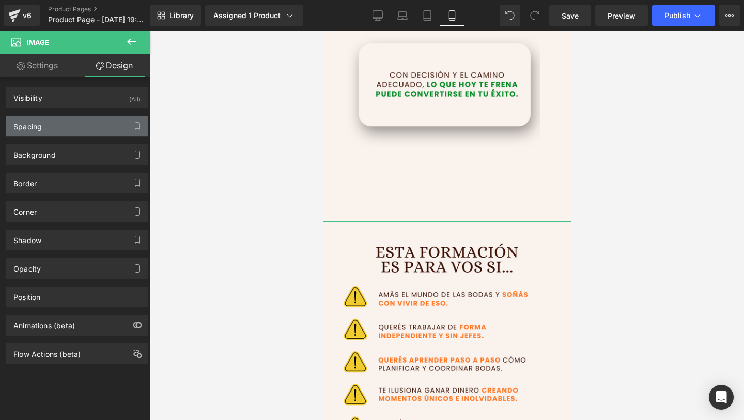
click at [71, 124] on div "Spacing" at bounding box center [77, 126] width 142 height 20
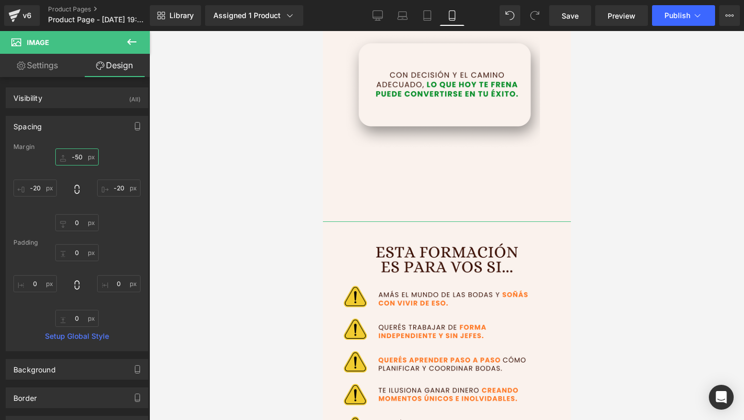
click at [78, 157] on input "-50" at bounding box center [76, 156] width 43 height 17
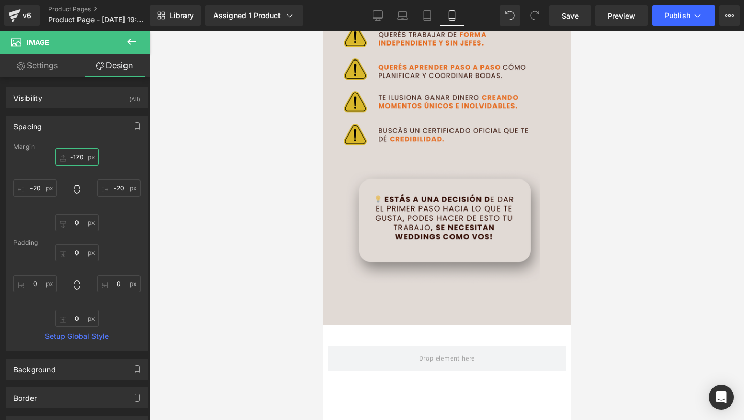
scroll to position [886, 0]
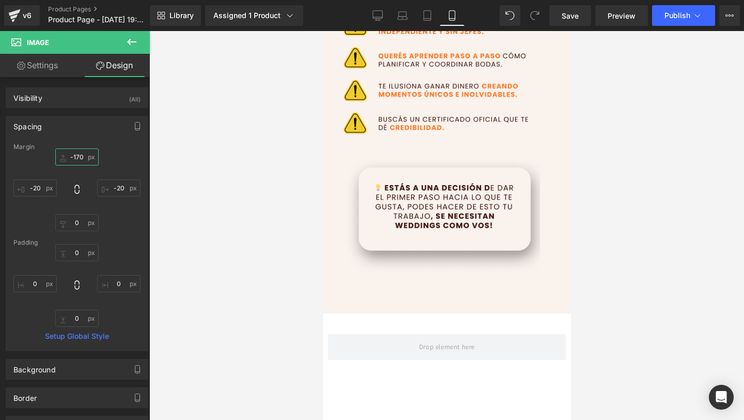
type input "-170"
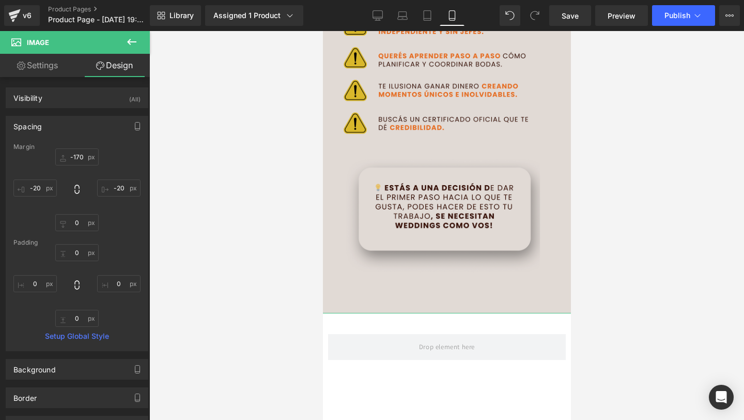
click at [513, 141] on img at bounding box center [446, 115] width 253 height 396
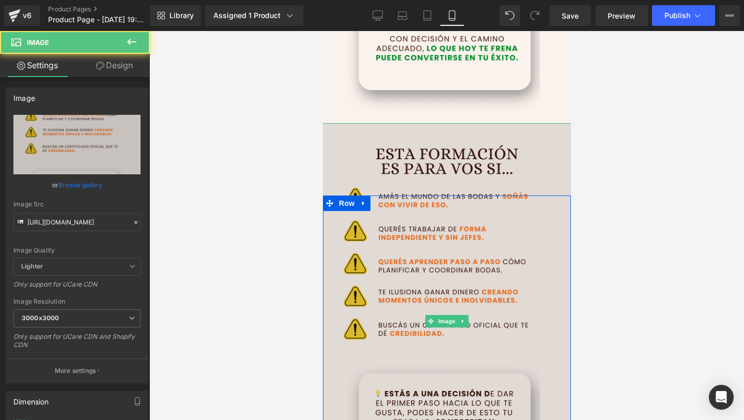
scroll to position [628, 0]
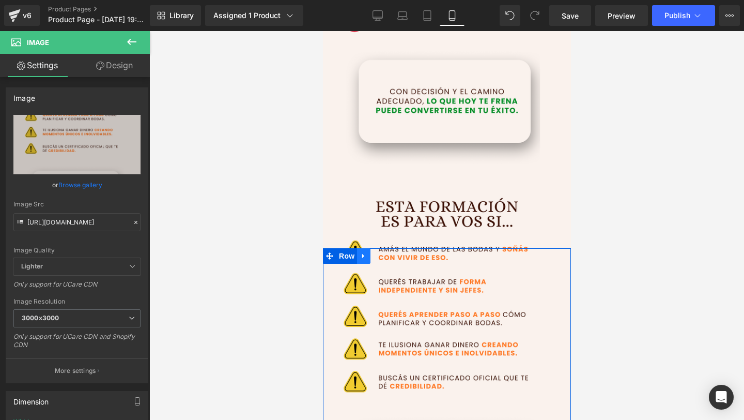
click at [363, 263] on link at bounding box center [363, 256] width 13 height 16
click at [375, 255] on icon at bounding box center [376, 255] width 7 height 7
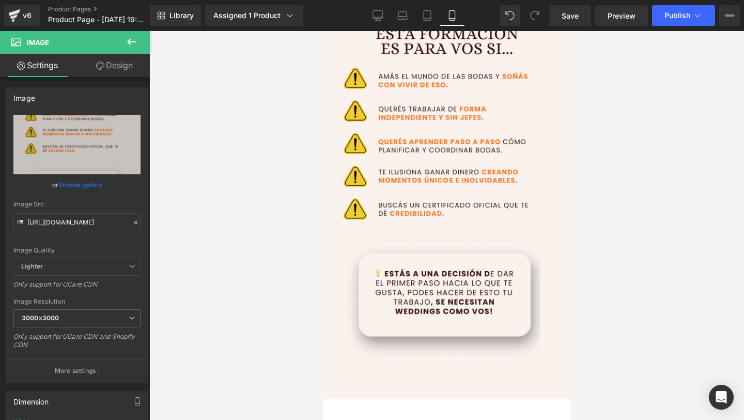
scroll to position [1132, 0]
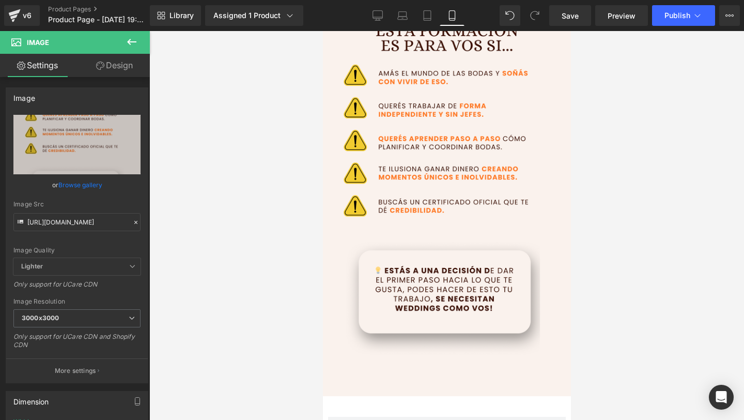
click at [105, 65] on link "Design" at bounding box center [114, 65] width 75 height 23
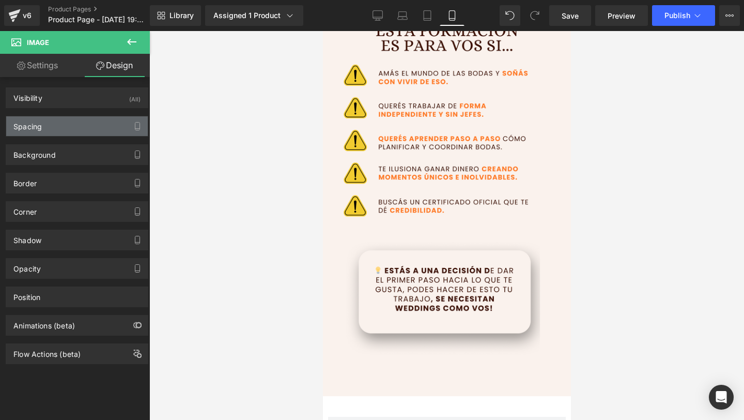
click at [89, 128] on div "Spacing" at bounding box center [77, 126] width 142 height 20
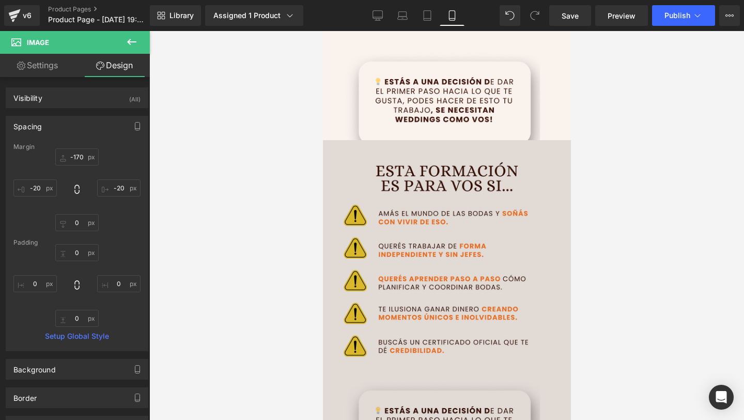
scroll to position [1044, 0]
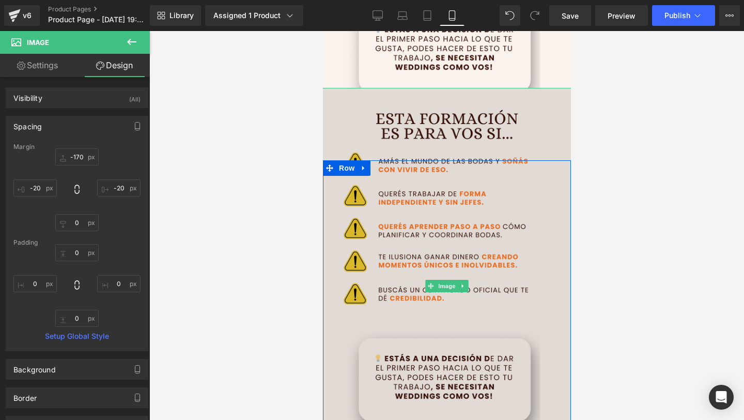
click at [444, 231] on img at bounding box center [446, 286] width 253 height 396
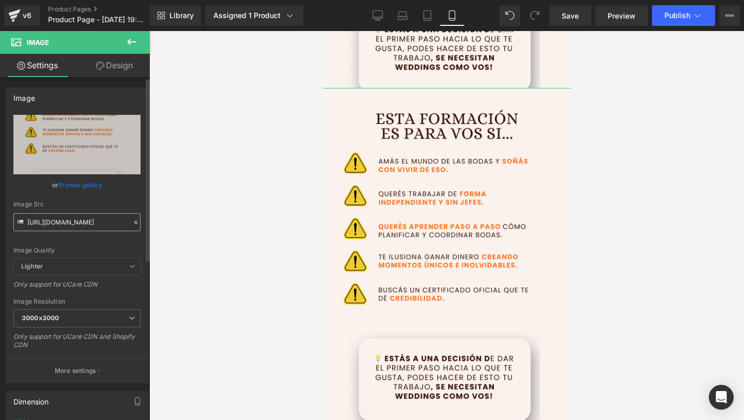
click at [49, 220] on input "https://i.postimg.cc/Fsxj1szM/3.png" at bounding box center [76, 222] width 127 height 18
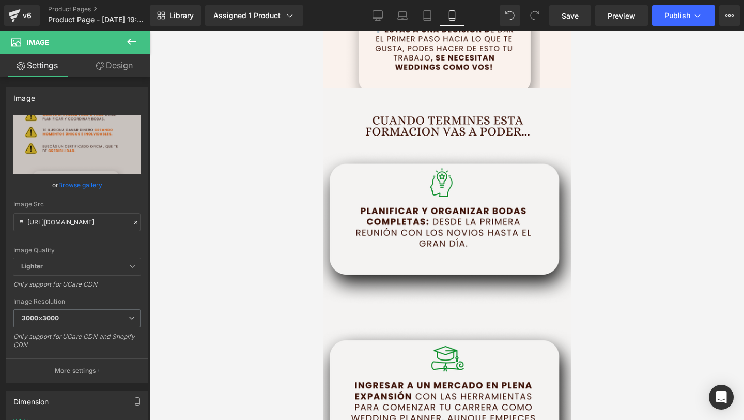
type input "https://i.postimg.cc/q7WKWND3/5.png"
click at [111, 64] on link "Design" at bounding box center [114, 65] width 75 height 23
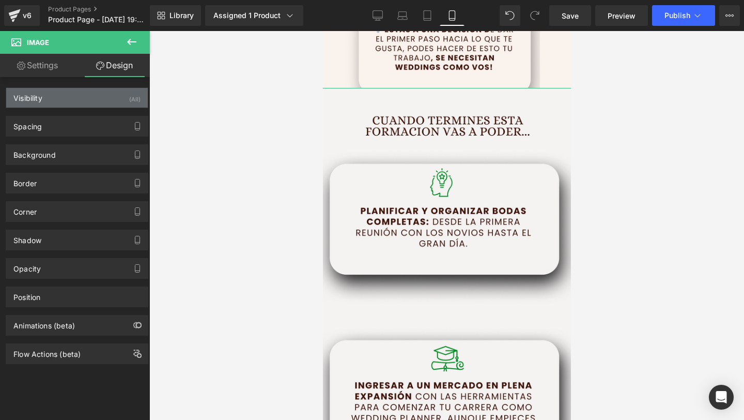
click at [115, 96] on div "Visibility (All)" at bounding box center [77, 98] width 142 height 20
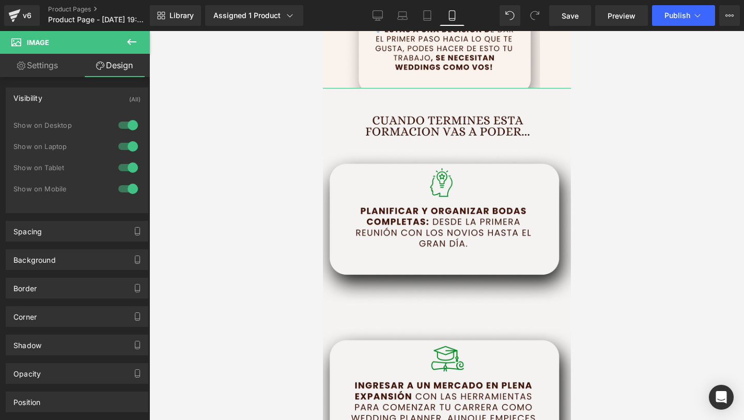
click at [122, 95] on div "Visibility (All)" at bounding box center [77, 98] width 142 height 20
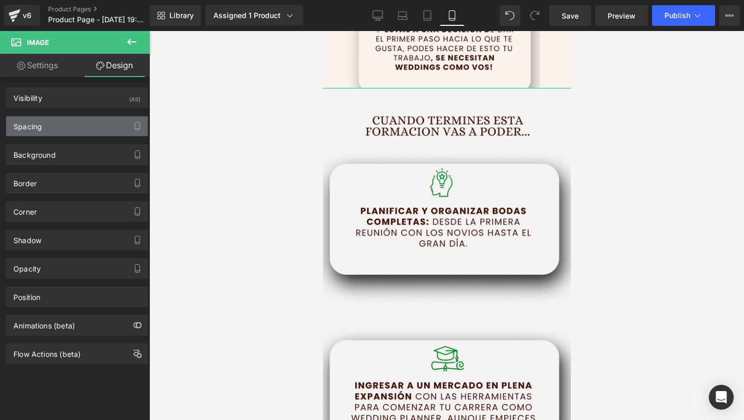
click at [91, 132] on div "Spacing" at bounding box center [77, 126] width 142 height 20
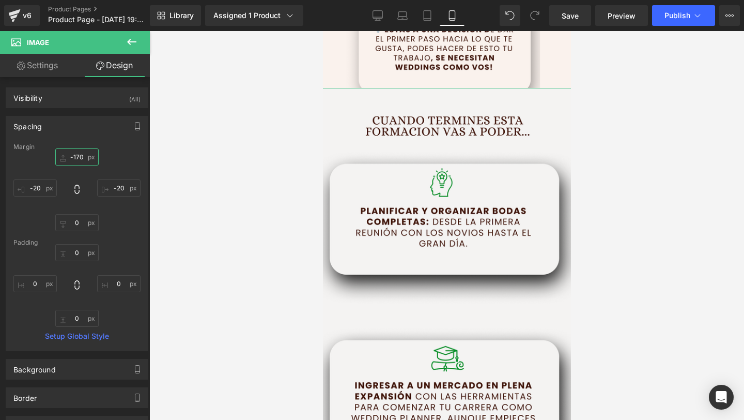
click at [80, 152] on input "-170" at bounding box center [76, 156] width 43 height 17
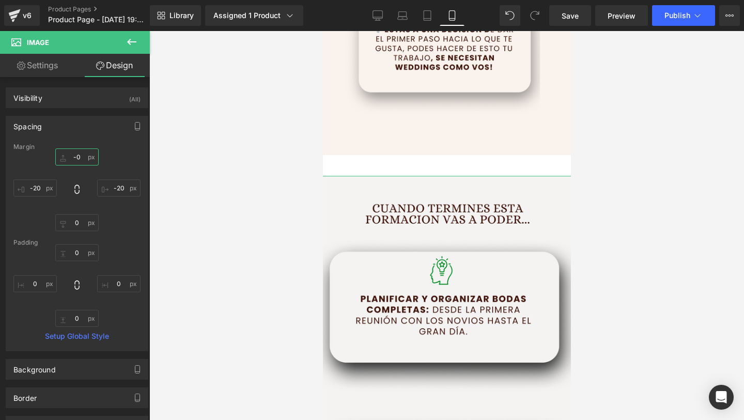
type input "-90"
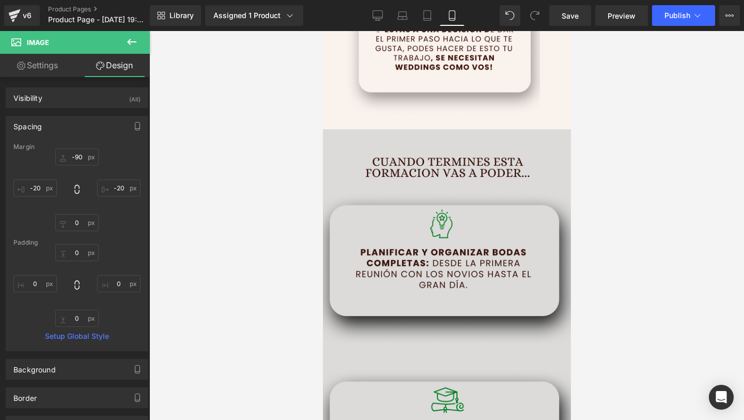
click at [545, 219] on img at bounding box center [446, 327] width 253 height 396
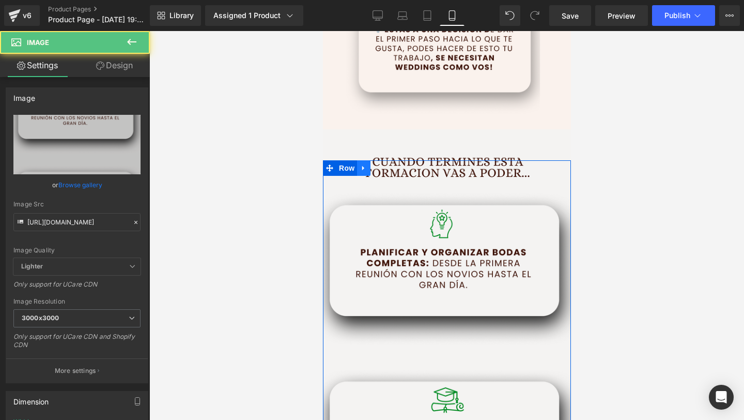
click at [362, 161] on link at bounding box center [363, 168] width 13 height 16
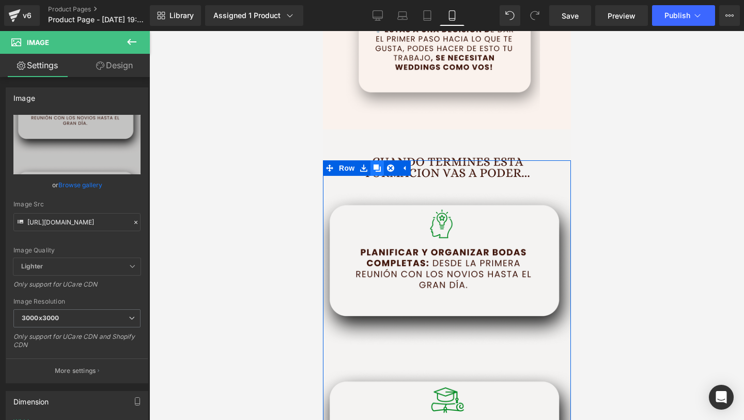
click at [382, 166] on link at bounding box center [376, 168] width 13 height 16
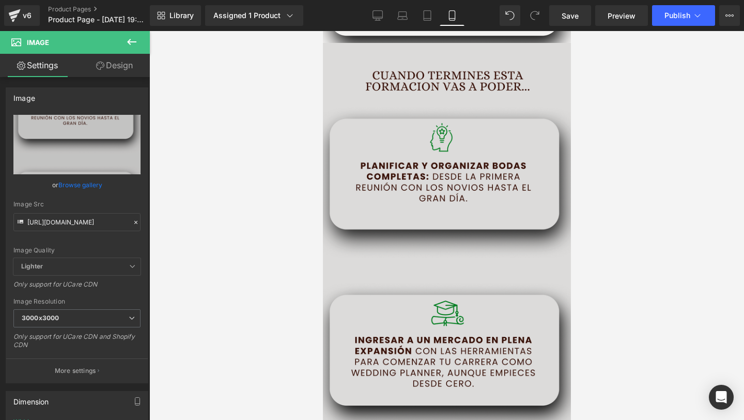
scroll to position [1502, 0]
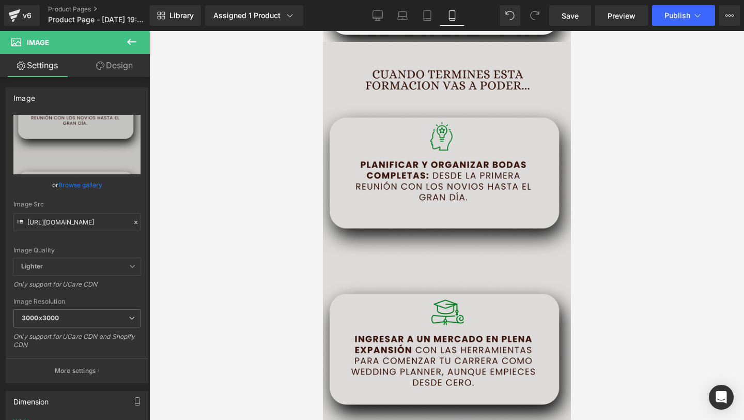
click at [445, 155] on img at bounding box center [446, 240] width 253 height 396
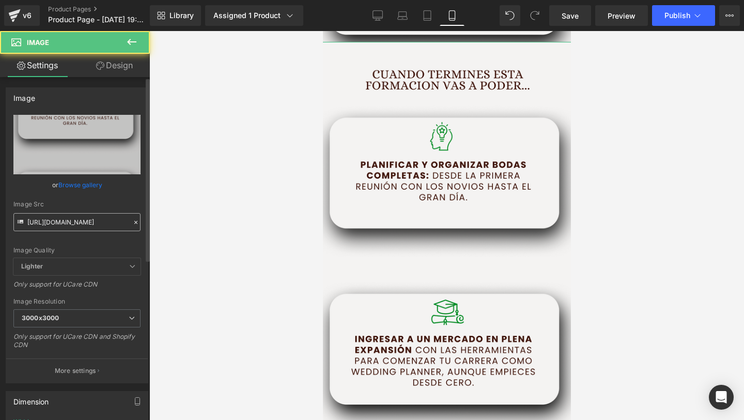
click at [61, 219] on input "https://i.postimg.cc/q7WKWND3/5.png" at bounding box center [76, 222] width 127 height 18
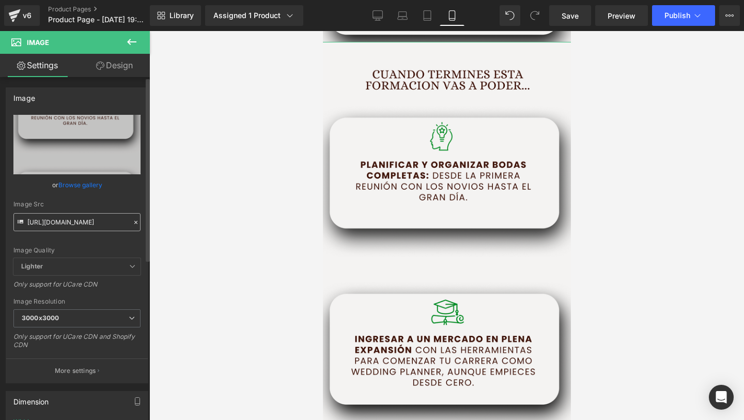
click at [61, 219] on input "https://i.postimg.cc/q7WKWND3/5.png" at bounding box center [76, 222] width 127 height 18
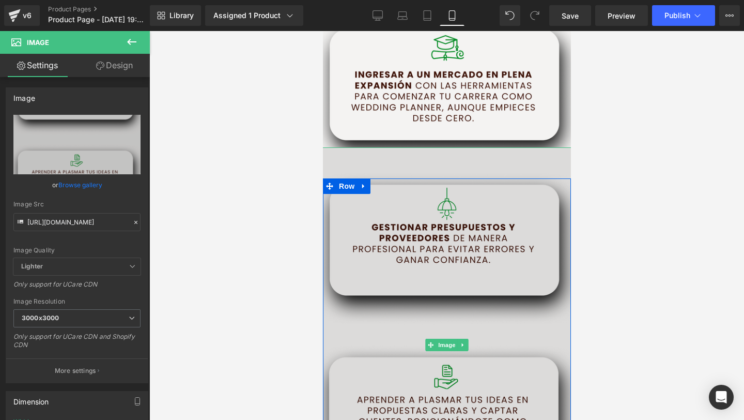
scroll to position [1376, 0]
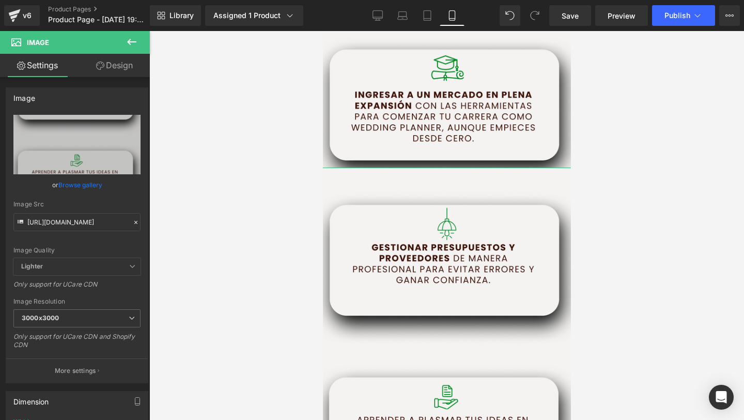
type input "https://i.postimg.cc/wvJNz9nb/6.png"
click at [106, 73] on link "Design" at bounding box center [114, 65] width 75 height 23
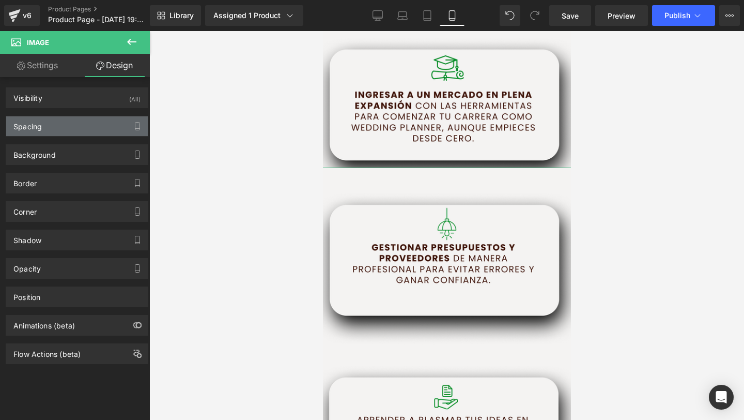
click at [58, 123] on div "Spacing" at bounding box center [77, 126] width 142 height 20
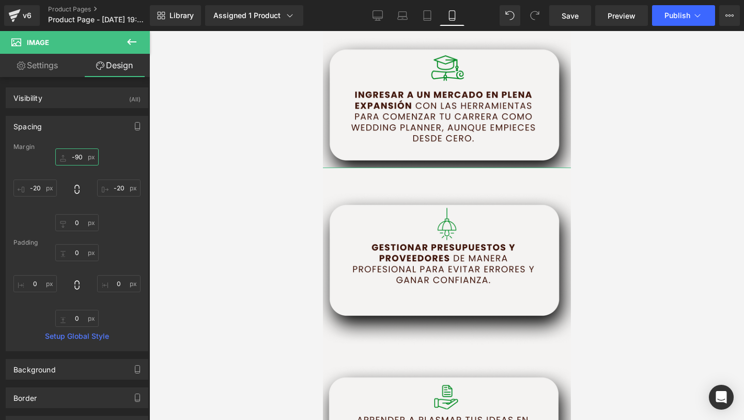
click at [75, 153] on input "-90" at bounding box center [76, 156] width 43 height 17
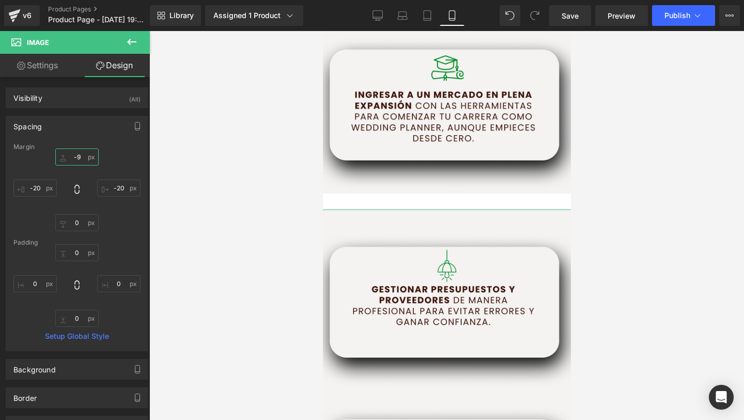
type input "-"
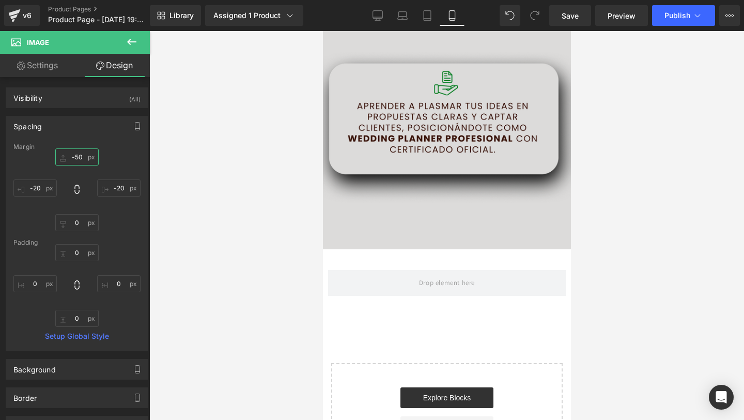
scroll to position [1709, 0]
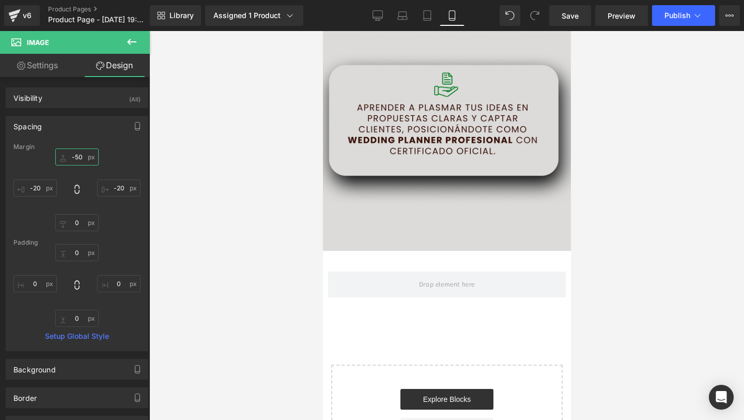
type input "-50"
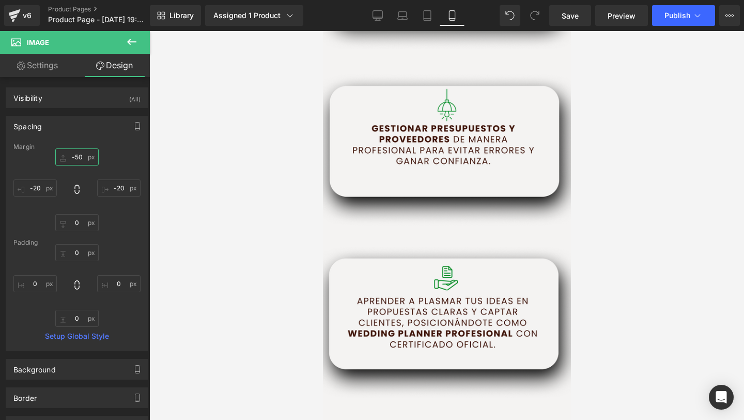
scroll to position [1340, 0]
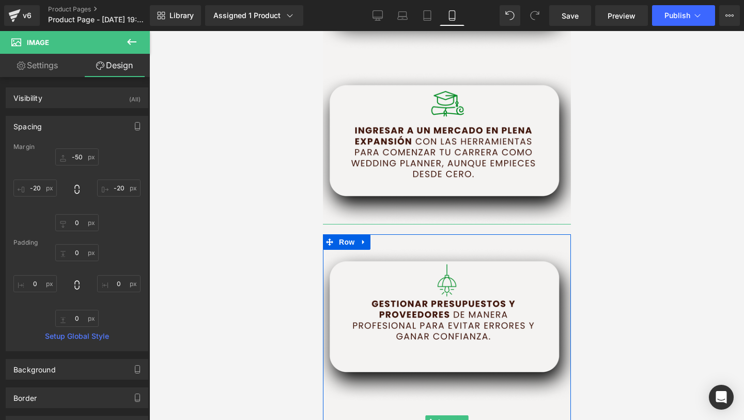
click at [435, 273] on img at bounding box center [446, 422] width 253 height 396
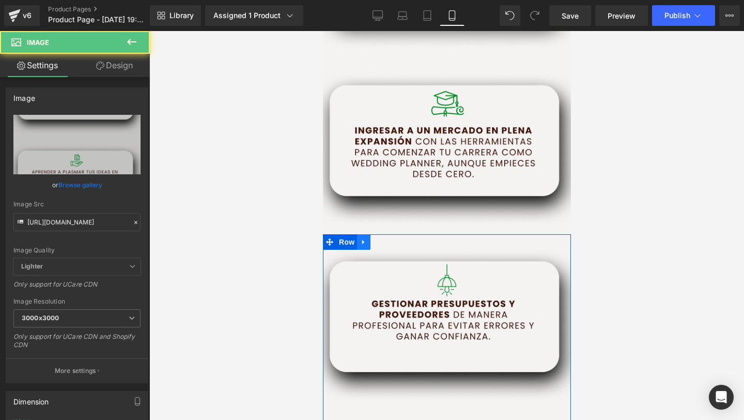
click at [357, 242] on link at bounding box center [363, 242] width 13 height 16
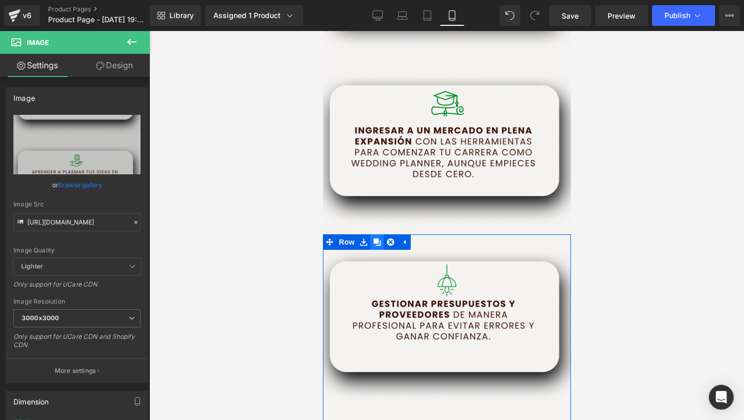
click at [376, 245] on icon at bounding box center [376, 241] width 7 height 7
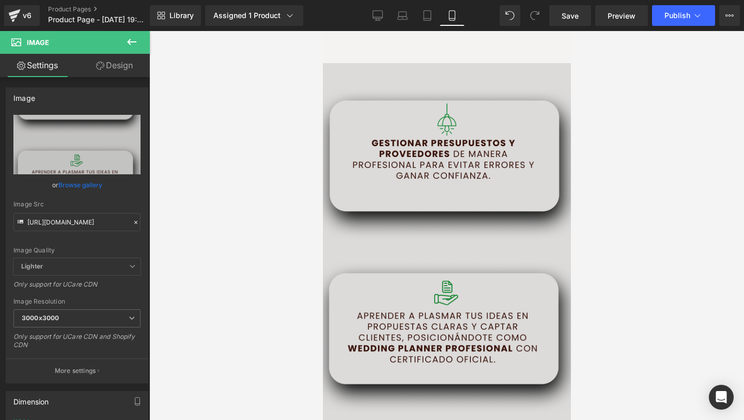
scroll to position [1892, 0]
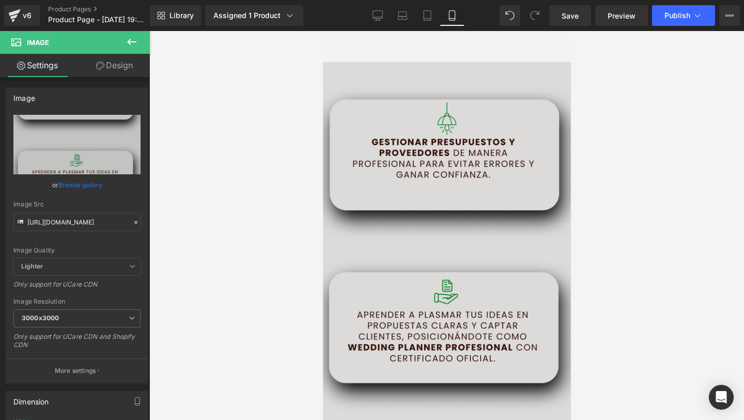
click at [405, 236] on img at bounding box center [446, 260] width 253 height 396
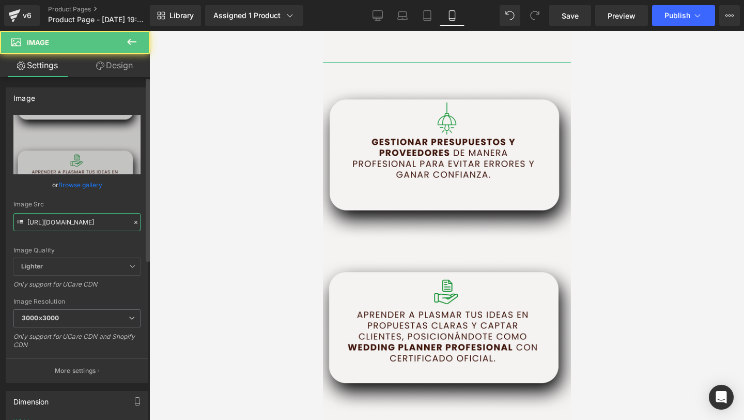
click at [61, 225] on input "https://i.postimg.cc/wvJNz9nb/6.png" at bounding box center [76, 222] width 127 height 18
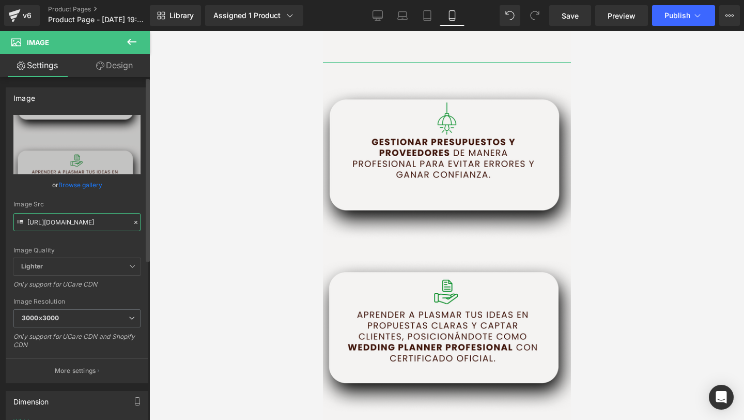
click at [61, 225] on input "https://i.postimg.cc/wvJNz9nb/6.png" at bounding box center [76, 222] width 127 height 18
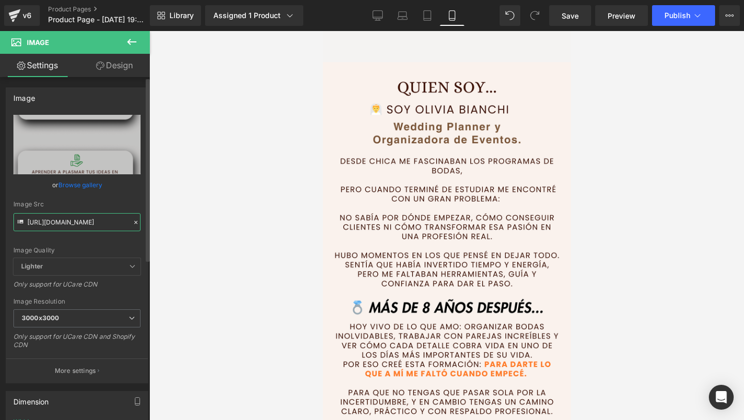
type input "https://i.postimg.cc/Dwy1Gkb8/4.png"
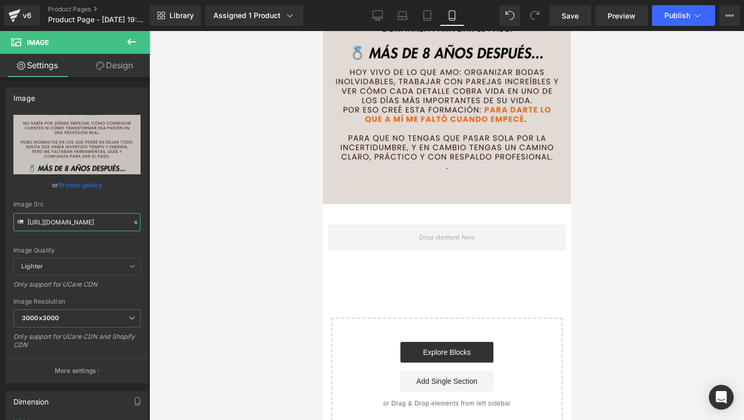
scroll to position [2162, 0]
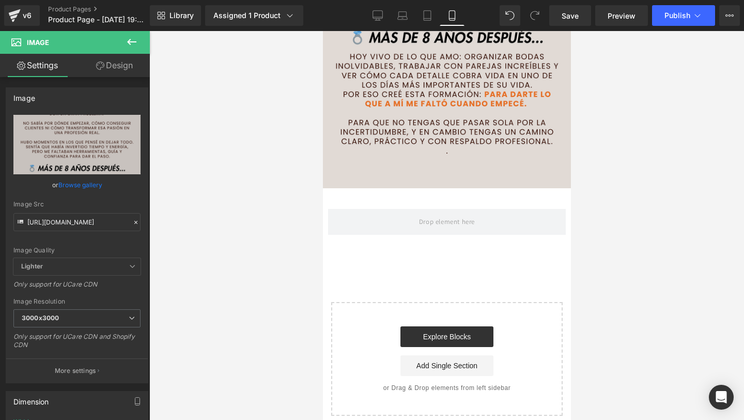
click at [407, 199] on div "Product" at bounding box center [446, 221] width 248 height 57
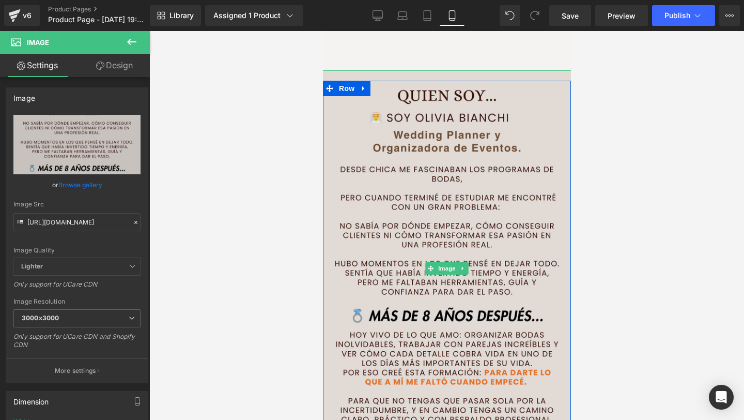
scroll to position [1805, 0]
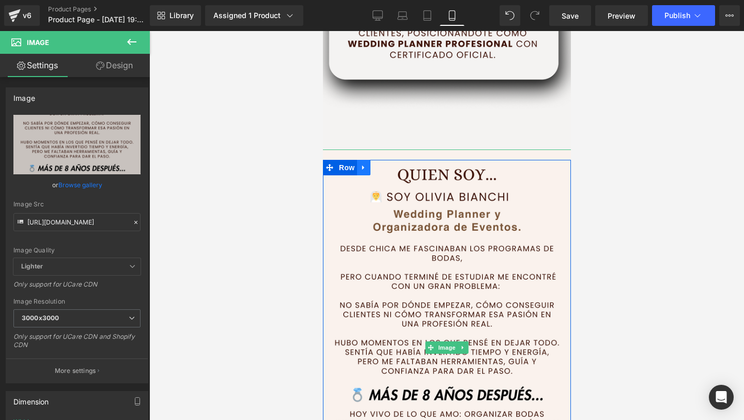
click at [367, 167] on link at bounding box center [363, 168] width 13 height 16
click at [374, 167] on icon at bounding box center [376, 167] width 7 height 7
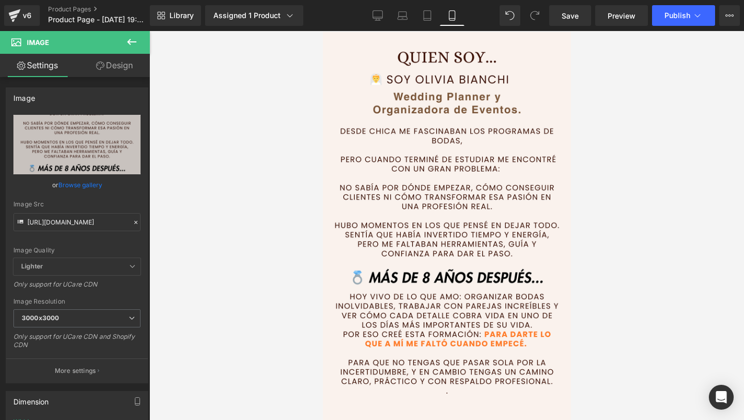
scroll to position [1780, 0]
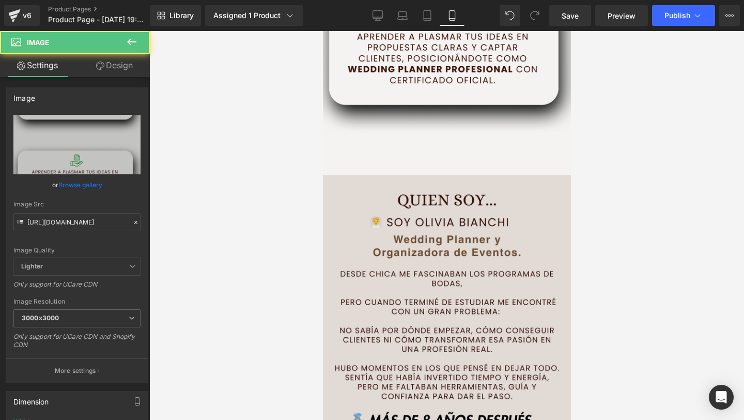
click at [373, 202] on img at bounding box center [446, 373] width 253 height 396
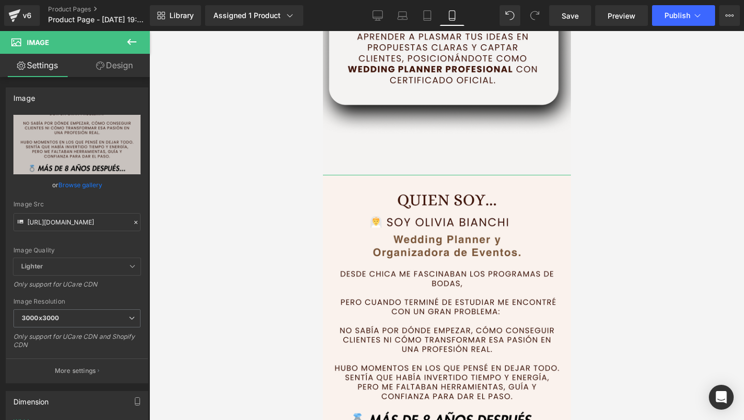
click at [110, 63] on link "Design" at bounding box center [114, 65] width 75 height 23
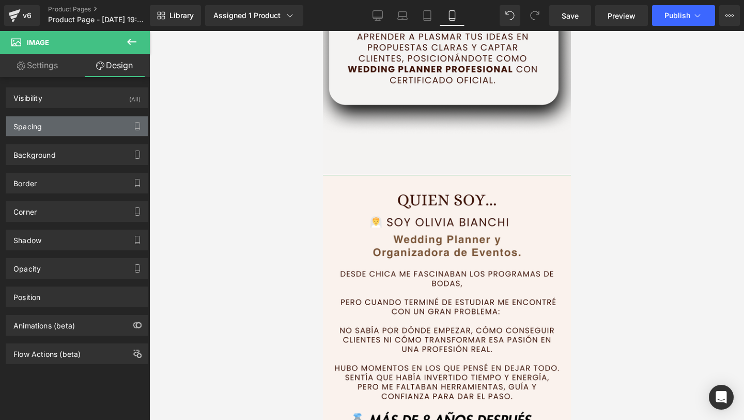
click at [82, 131] on div "Spacing" at bounding box center [77, 126] width 142 height 20
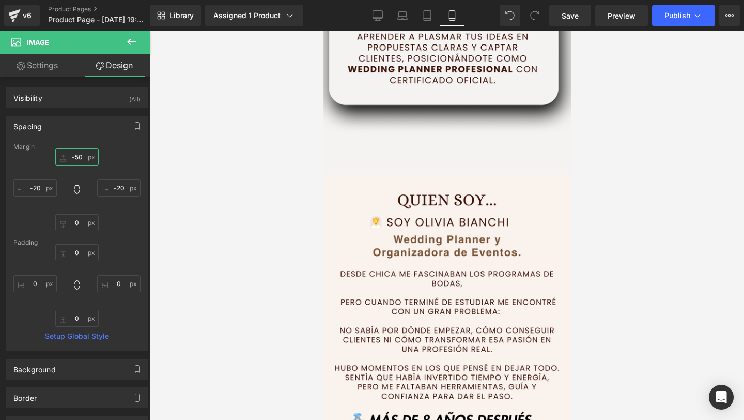
click at [80, 158] on input "-50" at bounding box center [76, 156] width 43 height 17
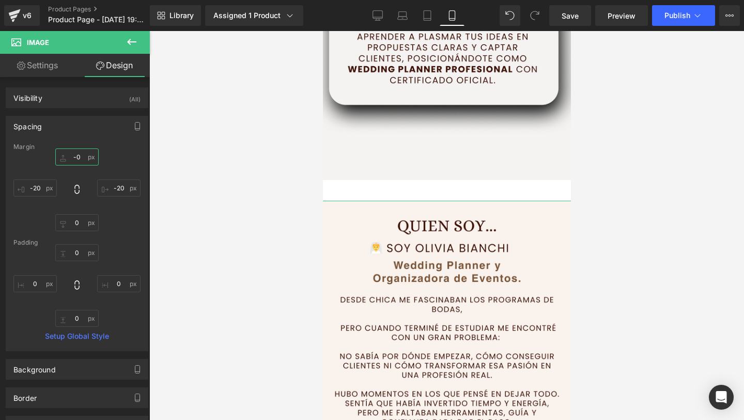
type input "-90"
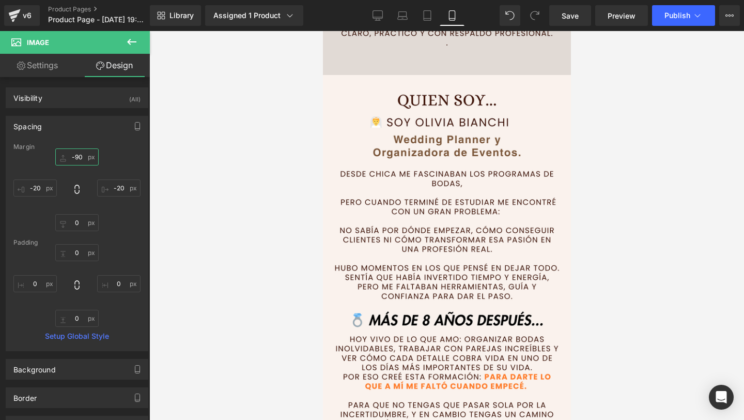
scroll to position [2227, 0]
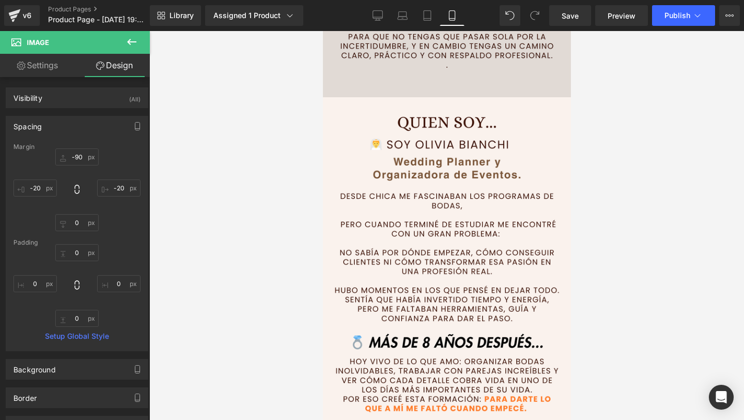
click at [375, 349] on img at bounding box center [446, 295] width 253 height 396
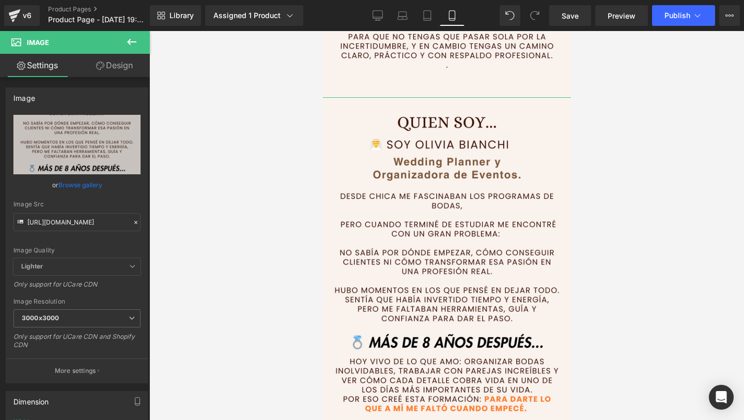
click at [111, 57] on link "Design" at bounding box center [114, 65] width 75 height 23
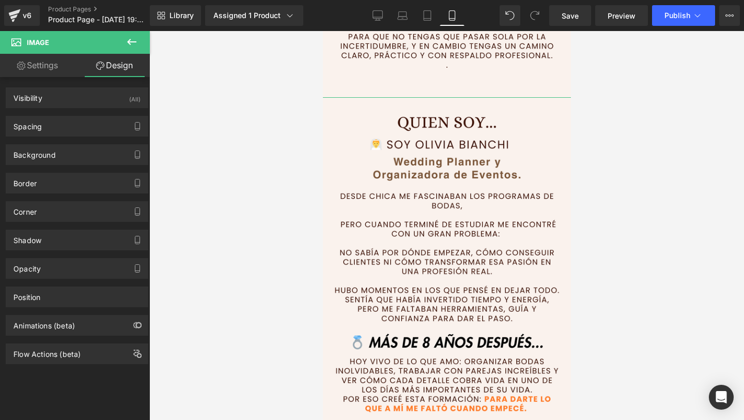
click at [50, 63] on link "Settings" at bounding box center [37, 65] width 75 height 23
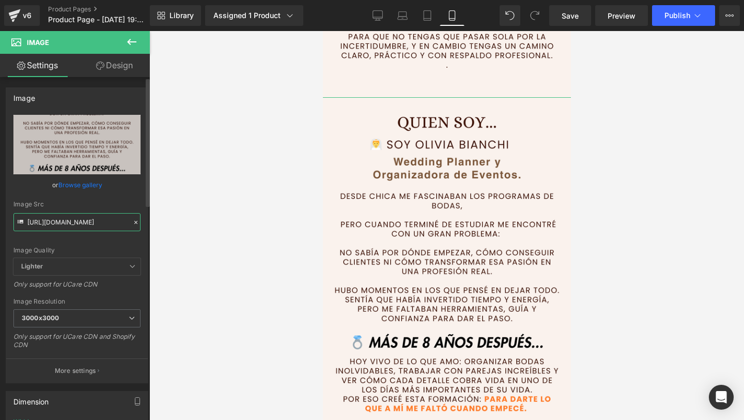
click at [56, 217] on input "https://i.postimg.cc/Dwy1Gkb8/4.png" at bounding box center [76, 222] width 127 height 18
paste input "T1JWyCdV/8"
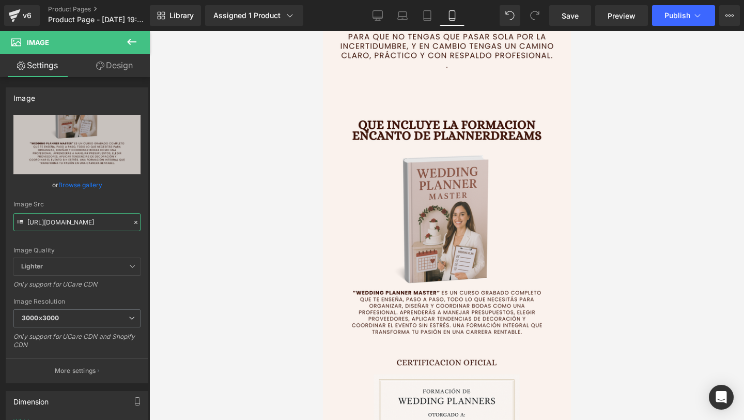
type input "https://i.postimg.cc/T1JWyCdV/8.png"
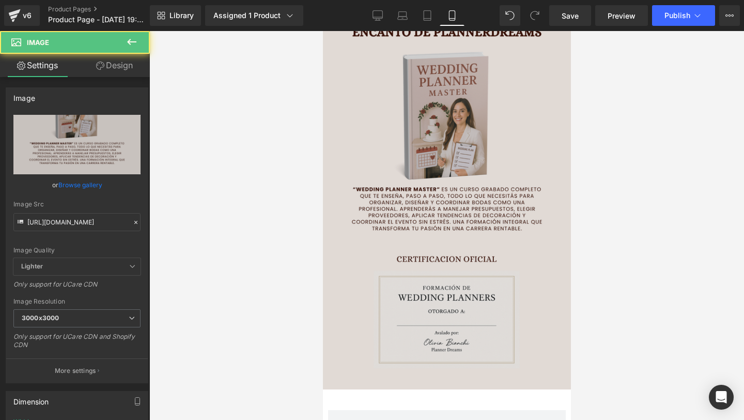
click at [405, 247] on img at bounding box center [446, 192] width 253 height 396
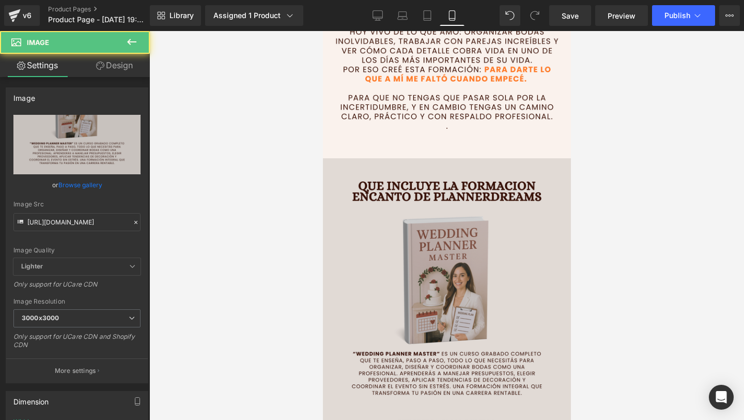
scroll to position [2065, 0]
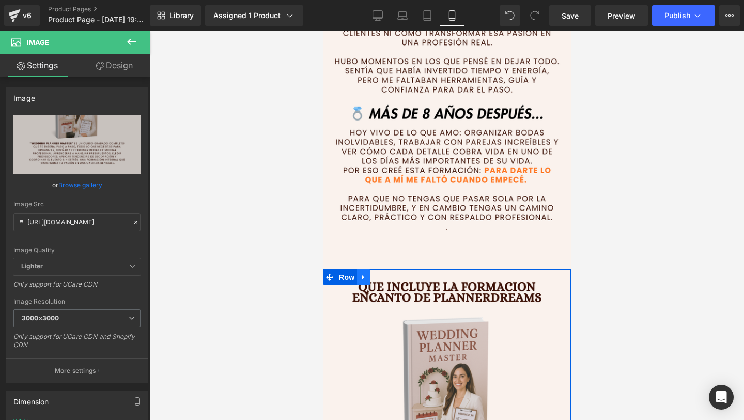
click at [363, 274] on icon at bounding box center [363, 277] width 7 height 8
click at [379, 276] on icon at bounding box center [376, 277] width 7 height 8
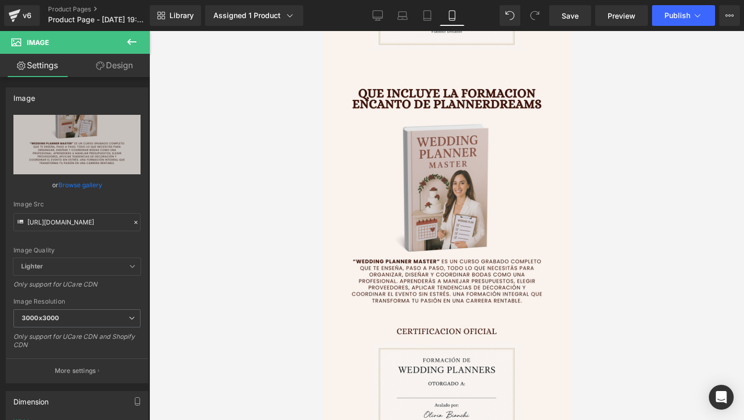
click at [379, 276] on img at bounding box center [446, 264] width 253 height 396
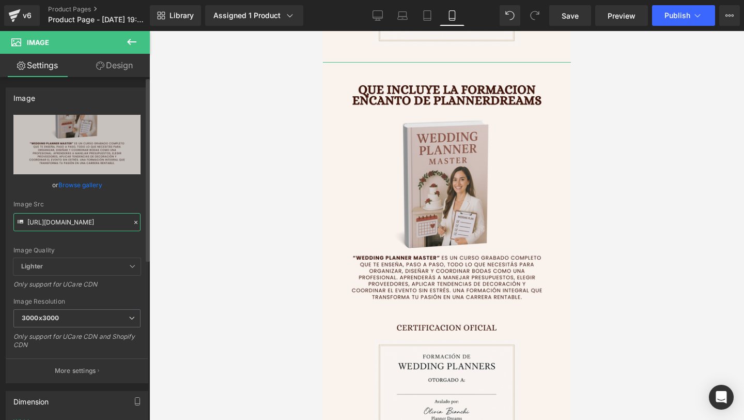
click at [85, 214] on input "https://i.postimg.cc/T1JWyCdV/8.png" at bounding box center [76, 222] width 127 height 18
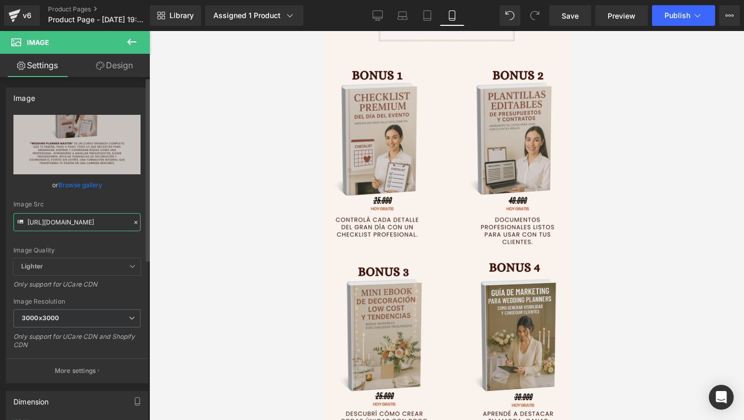
type input "https://i.postimg.cc/kMQShXQ2/9.png"
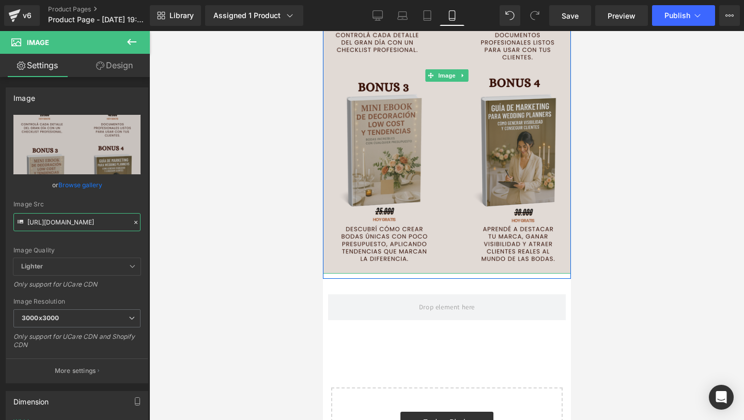
scroll to position [2851, 0]
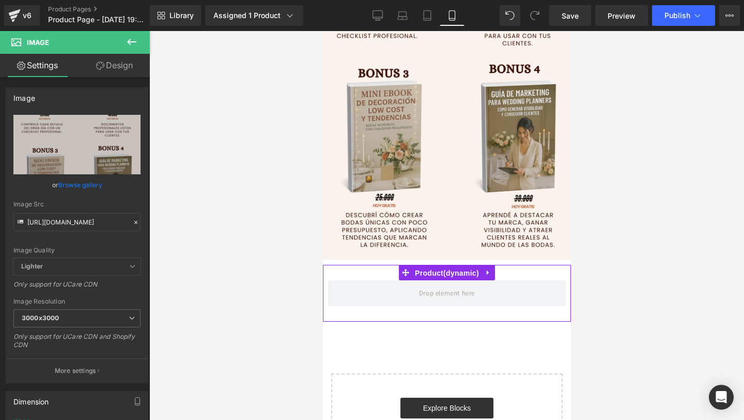
click at [469, 274] on span "Product" at bounding box center [446, 273] width 69 height 16
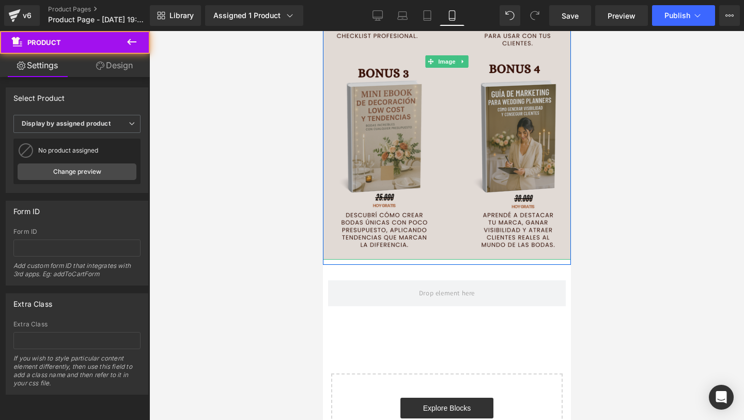
click at [460, 215] on img at bounding box center [446, 62] width 253 height 396
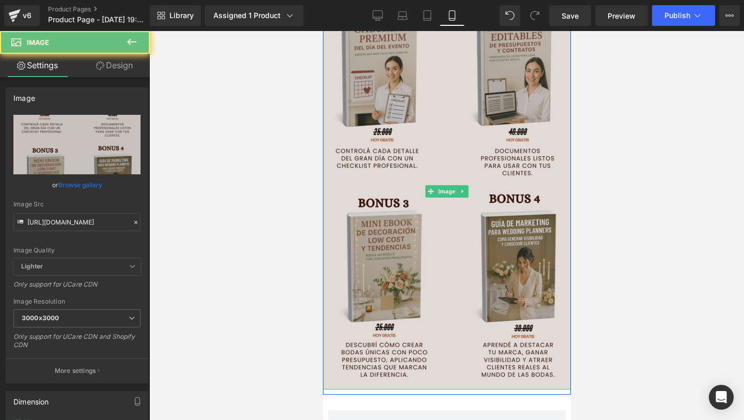
scroll to position [2591, 0]
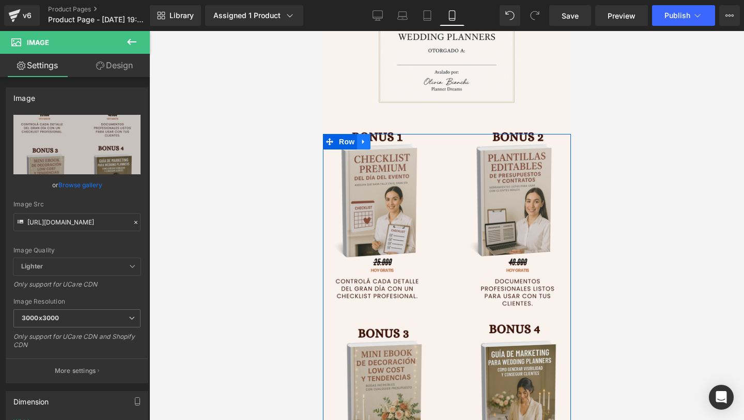
click at [365, 136] on link at bounding box center [363, 142] width 13 height 16
click at [376, 142] on icon at bounding box center [376, 141] width 7 height 7
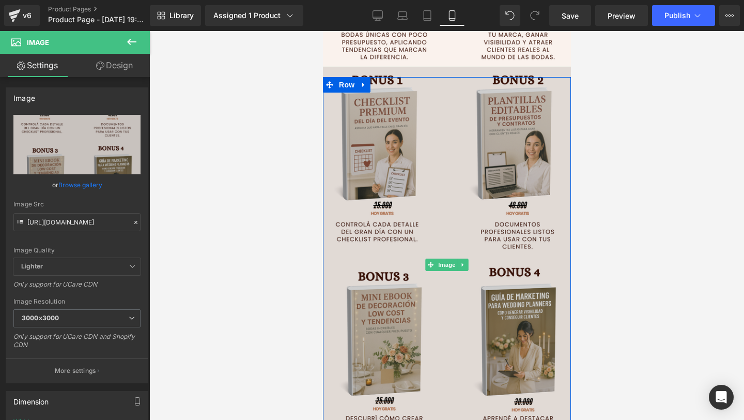
click at [403, 294] on img at bounding box center [446, 265] width 253 height 396
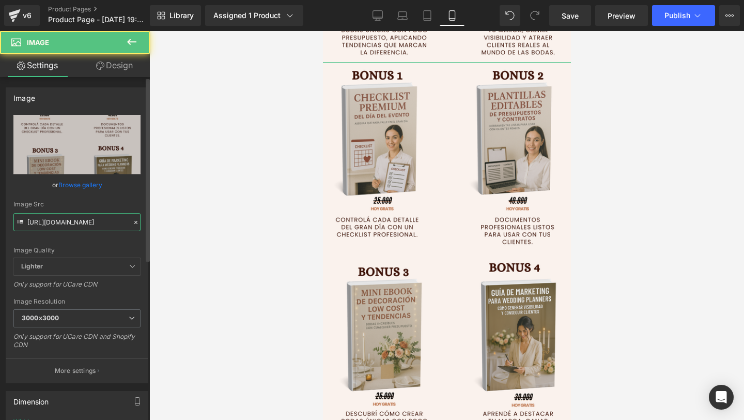
click at [87, 224] on input "https://i.postimg.cc/kMQShXQ2/9.png" at bounding box center [76, 222] width 127 height 18
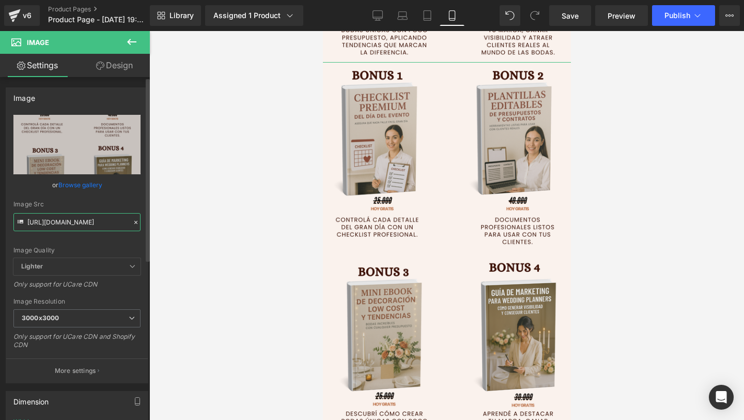
click at [87, 224] on input "https://i.postimg.cc/kMQShXQ2/9.png" at bounding box center [76, 222] width 127 height 18
paste input "BQJFW9pM/10"
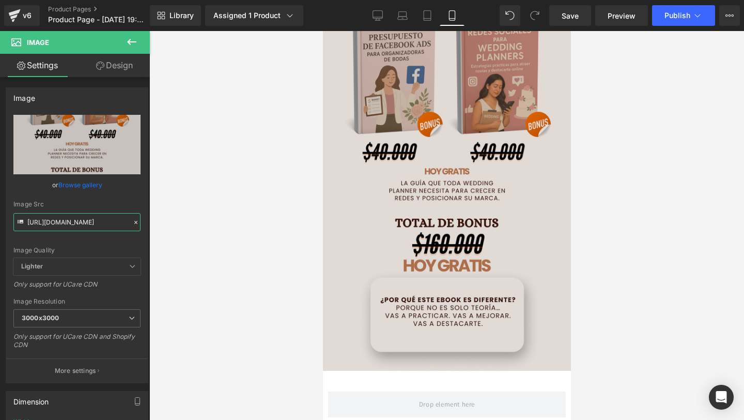
scroll to position [3132, 0]
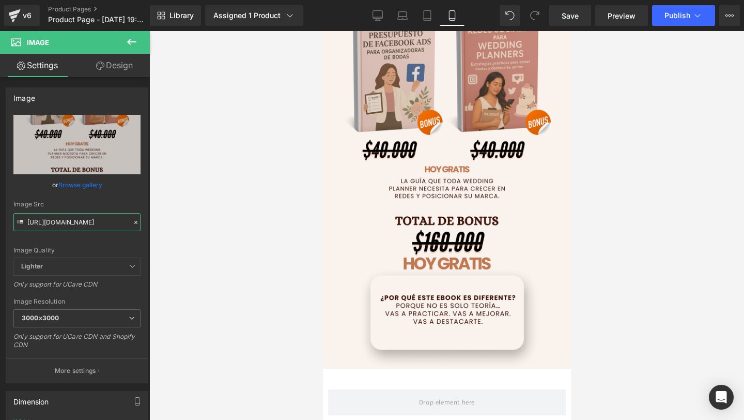
type input "https://i.postimg.cc/BQJFW9pM/10.png"
click at [118, 42] on button at bounding box center [132, 42] width 36 height 23
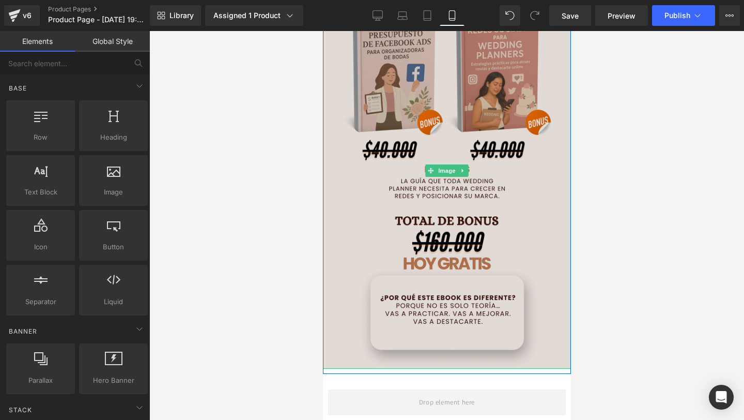
scroll to position [3390, 0]
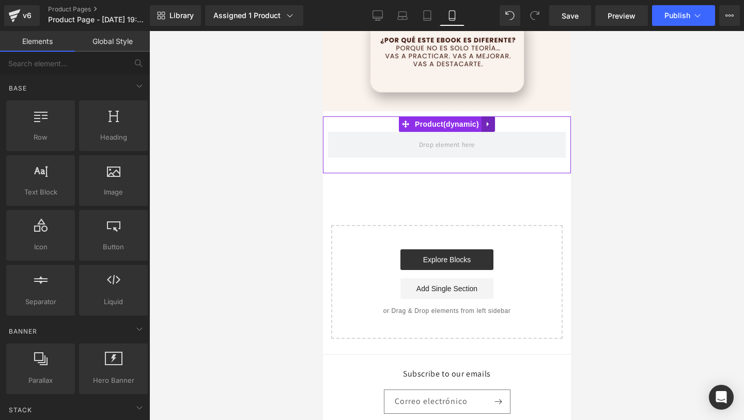
click at [489, 126] on icon at bounding box center [487, 124] width 7 height 8
click at [491, 126] on icon at bounding box center [494, 123] width 7 height 7
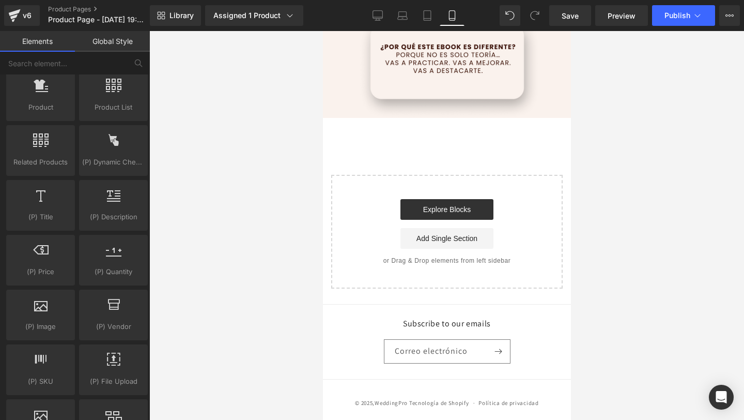
scroll to position [921, 0]
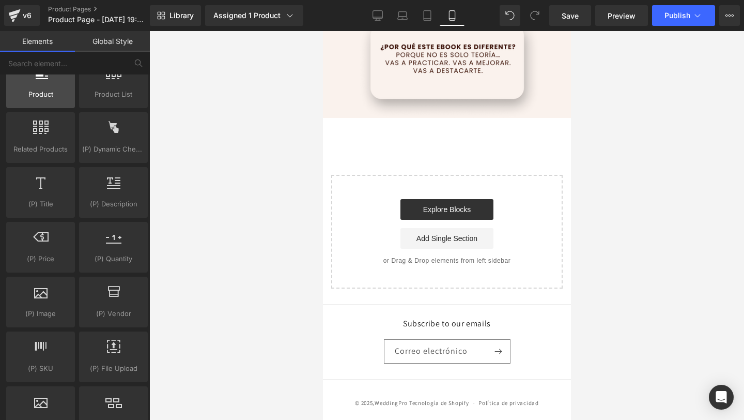
click at [32, 91] on span "Product" at bounding box center [40, 94] width 63 height 11
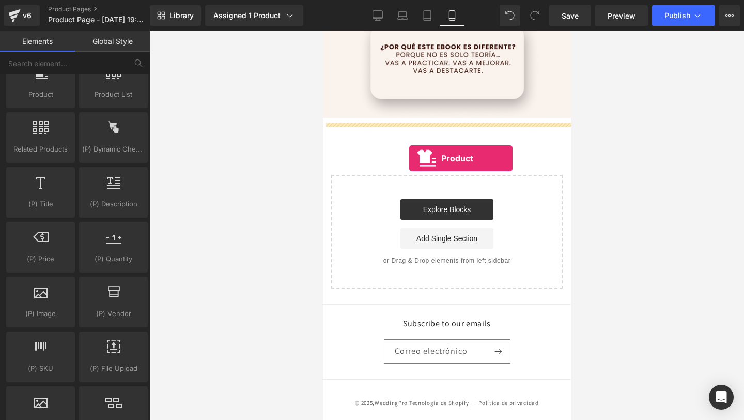
drag, startPoint x: 354, startPoint y: 122, endPoint x: 409, endPoint y: 158, distance: 65.4
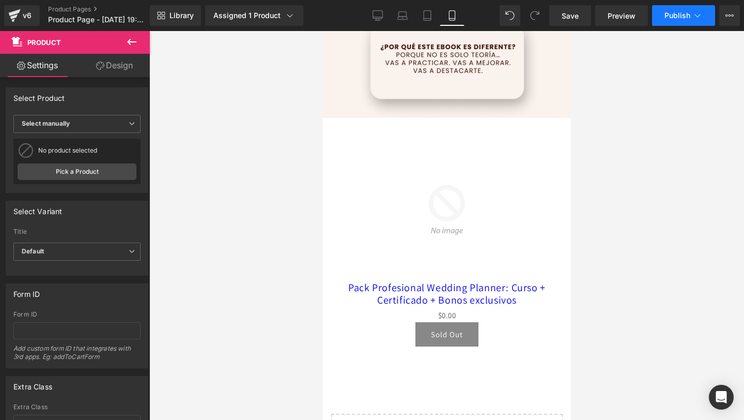
click at [682, 10] on button "Publish" at bounding box center [683, 15] width 63 height 21
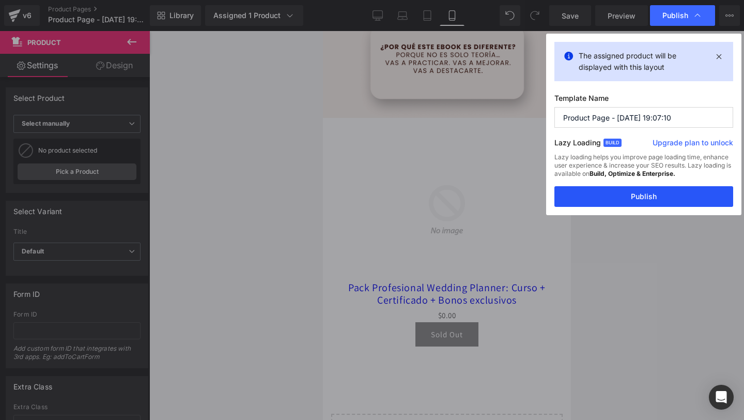
click at [619, 197] on button "Publish" at bounding box center [643, 196] width 179 height 21
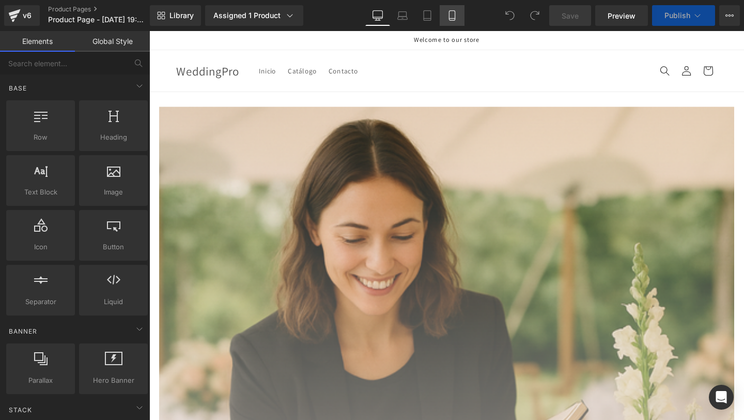
click at [447, 19] on icon at bounding box center [452, 15] width 10 height 10
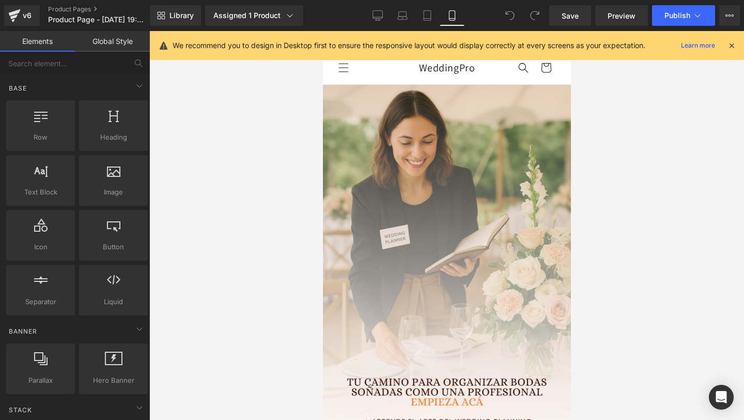
click at [445, 76] on link "WeddingPro" at bounding box center [446, 68] width 64 height 18
click at [734, 55] on div "We recommend you to design in Desktop first to ensure the responsive layout wou…" at bounding box center [447, 45] width 594 height 29
click at [733, 44] on icon at bounding box center [731, 45] width 9 height 9
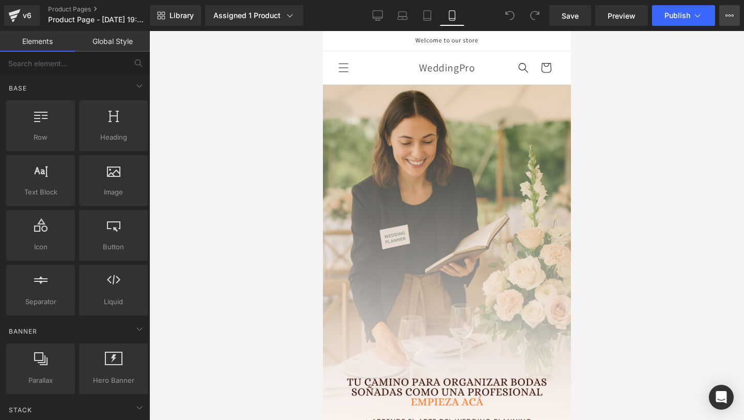
click at [722, 20] on button "Upgrade Plan View Live Page View with current Template Save Template to Library…" at bounding box center [729, 15] width 21 height 21
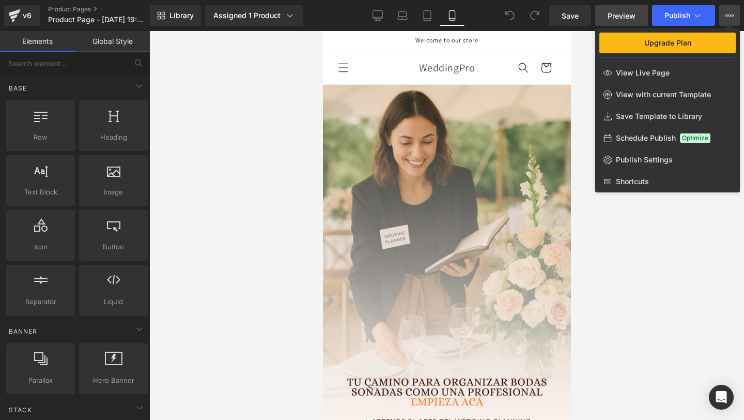
click at [608, 14] on span "Preview" at bounding box center [622, 15] width 28 height 11
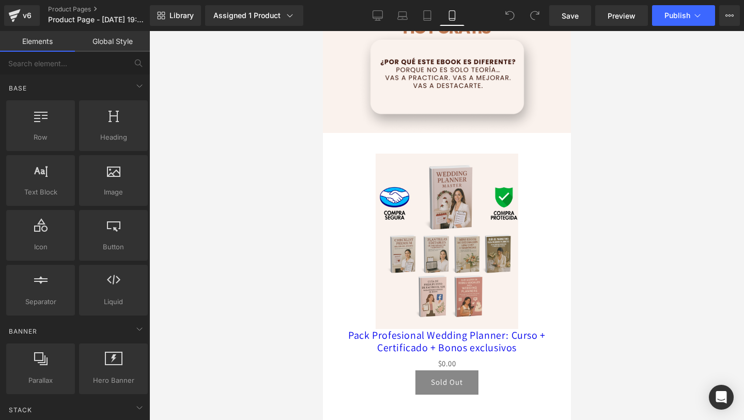
scroll to position [3329, 0]
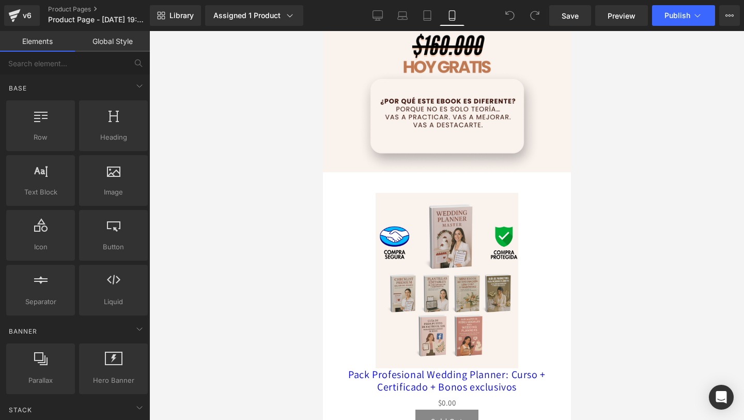
click at [474, 270] on img at bounding box center [446, 281] width 143 height 176
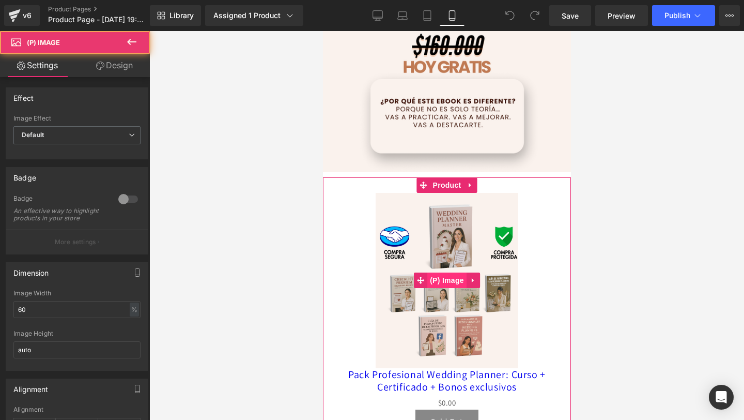
click at [441, 276] on span "(P) Image" at bounding box center [446, 280] width 39 height 16
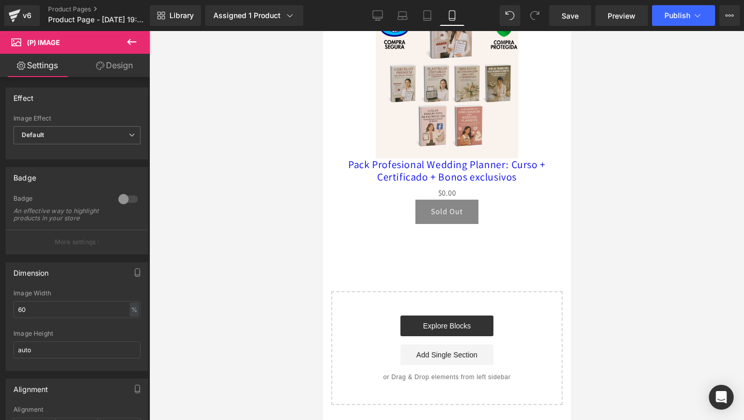
scroll to position [3660, 0]
